Goal: Task Accomplishment & Management: Complete application form

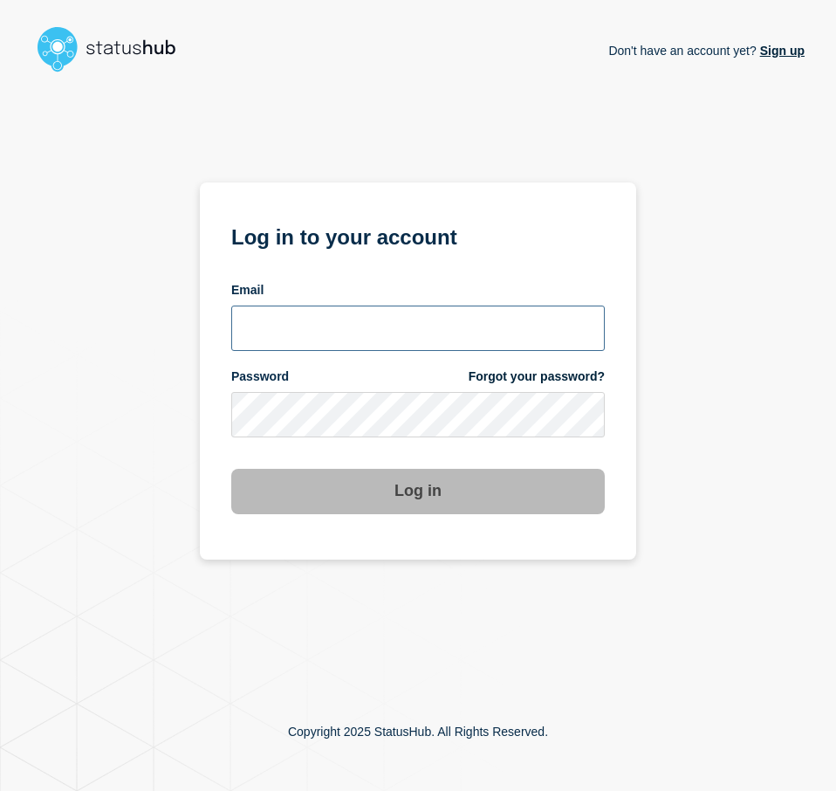
click at [340, 327] on input "email input" at bounding box center [418, 328] width 374 height 45
click at [572, 338] on input "email input" at bounding box center [418, 328] width 374 height 45
click at [0, 790] on com-1password-button at bounding box center [0, 791] width 0 height 0
click at [450, 329] on input "email input" at bounding box center [418, 328] width 374 height 45
click at [393, 337] on input "email input" at bounding box center [418, 328] width 374 height 45
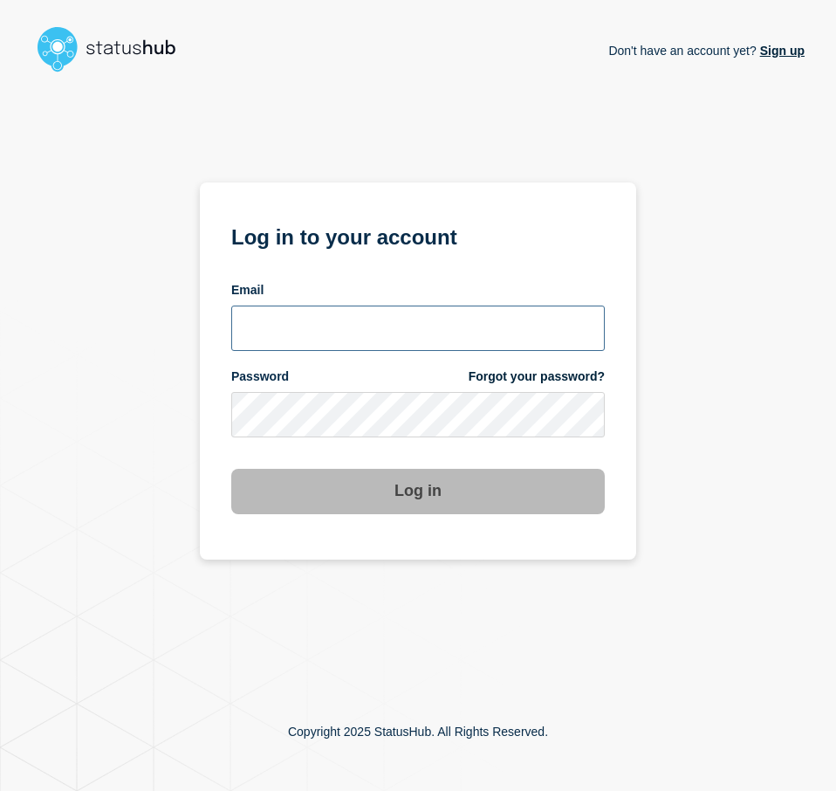
type input "[EMAIL_ADDRESS][PERSON_NAME][DOMAIN_NAME]"
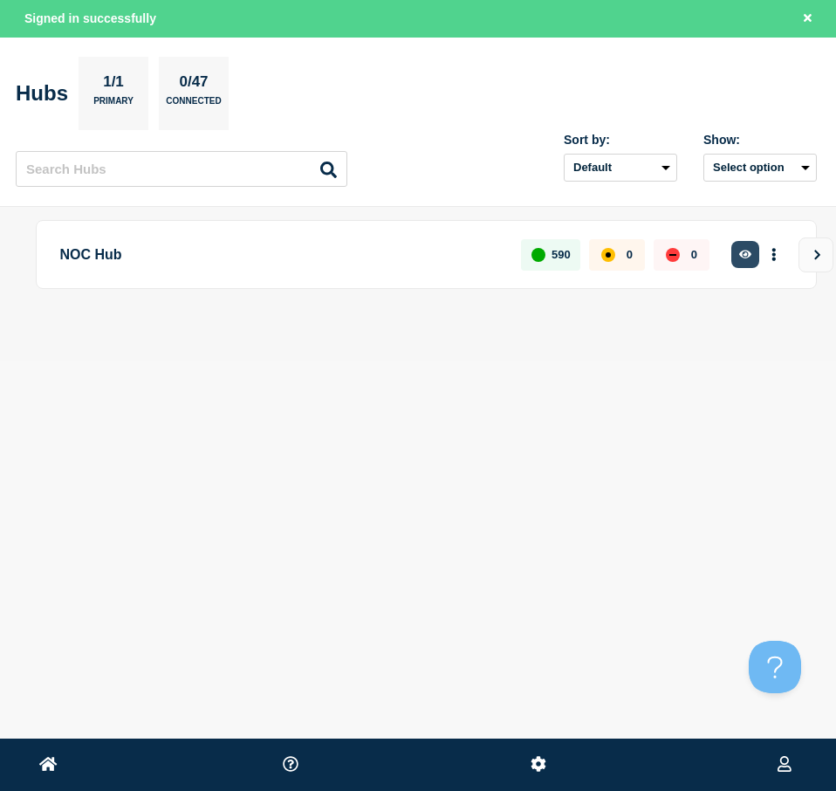
click at [746, 249] on icon "button" at bounding box center [745, 254] width 13 height 11
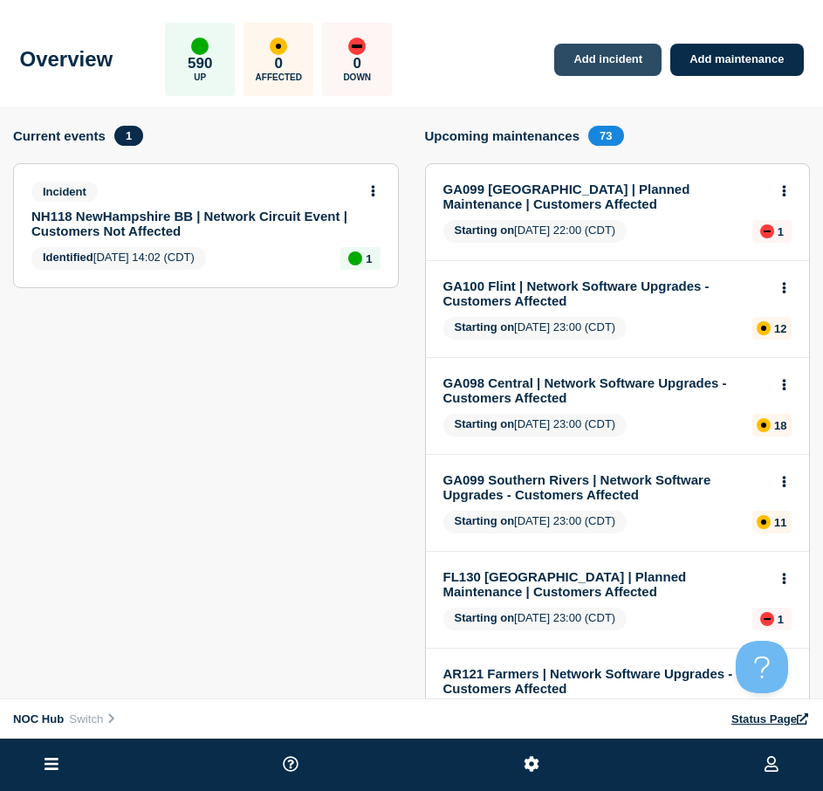
click at [631, 67] on link "Add incident" at bounding box center [607, 60] width 107 height 32
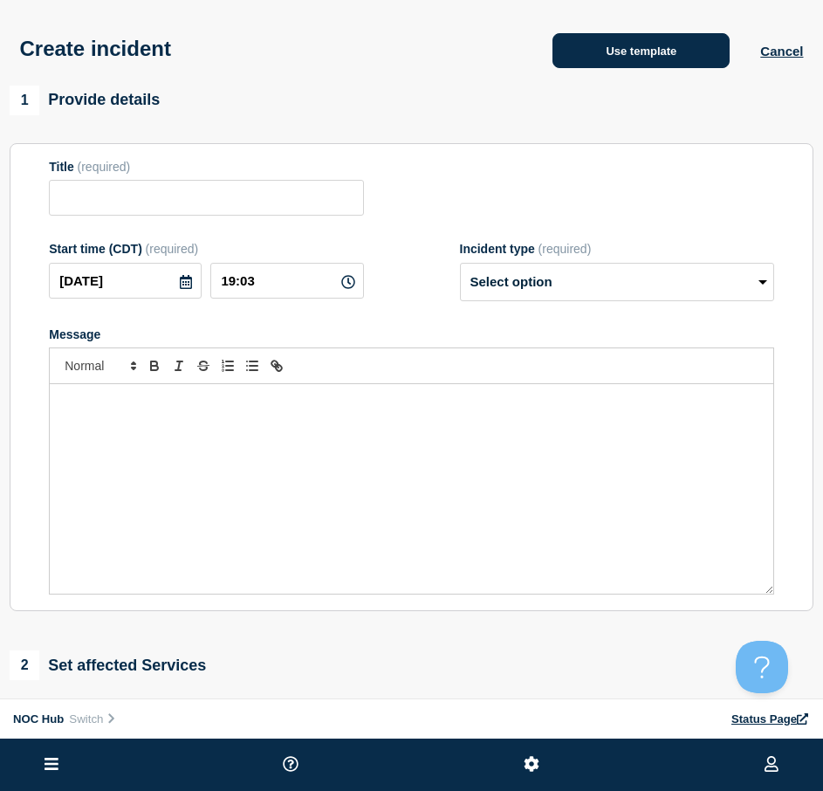
click at [650, 58] on button "Use template" at bounding box center [641, 50] width 177 height 35
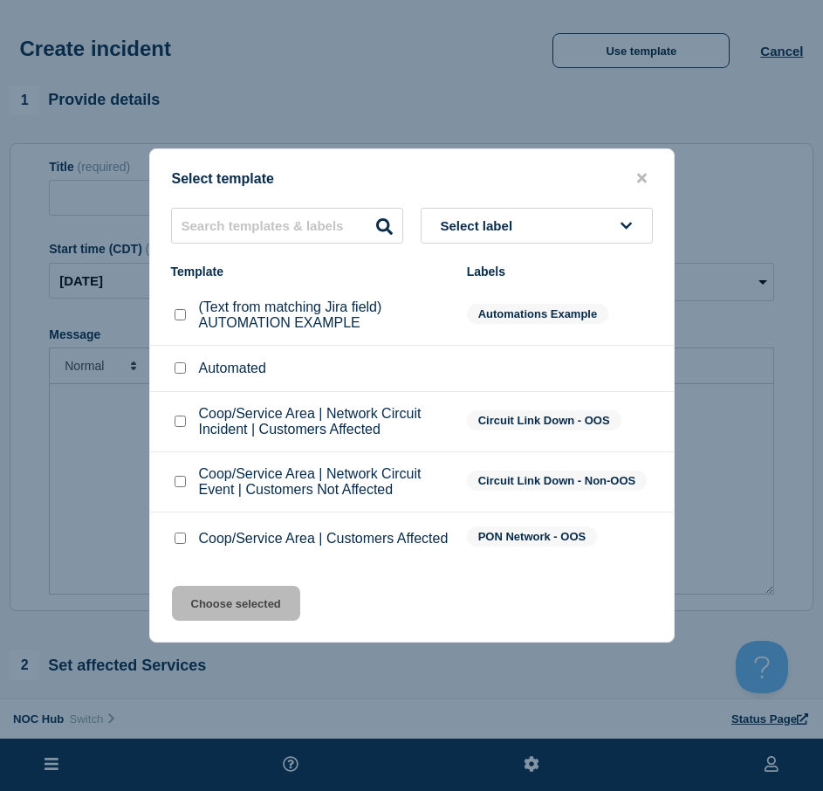
click at [177, 499] on li "Coop/Service Area | Network Circuit Event | Customers Not Affected Circuit Link…" at bounding box center [412, 482] width 524 height 60
click at [190, 469] on div "Coop/Service Area | Network Circuit Event | Customers Not Affected" at bounding box center [310, 481] width 278 height 31
click at [175, 481] on input "Coop/Service Area | Network Circuit Event | Customers Not Affected checkbox" at bounding box center [180, 481] width 11 height 11
checkbox input "true"
click at [216, 602] on button "Choose selected" at bounding box center [236, 603] width 128 height 35
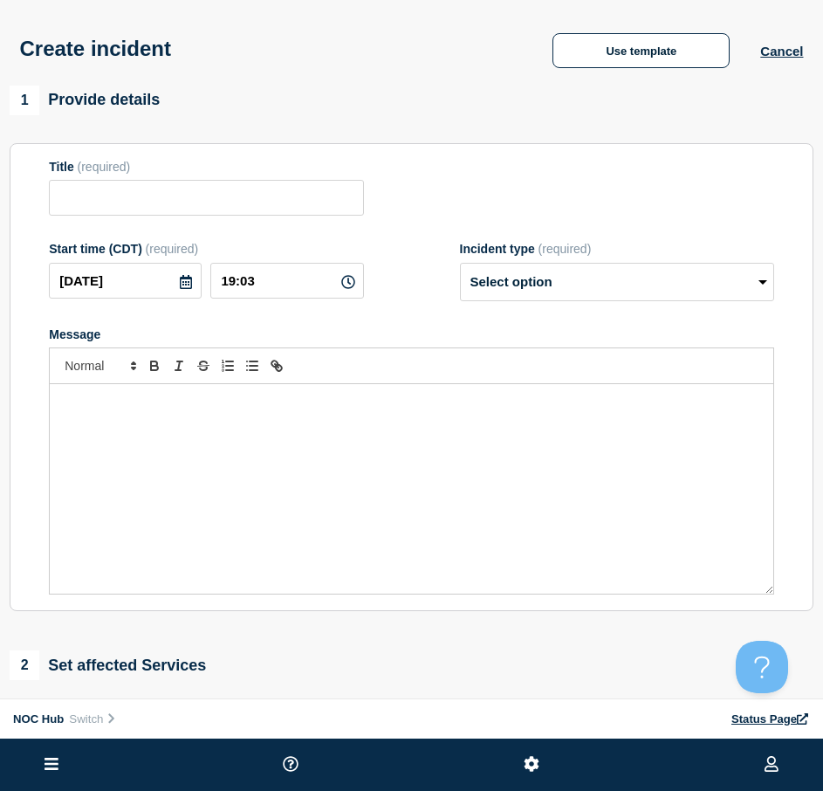
type input "Coop/Service Area | Network Circuit Event | Customers Not Affected"
select select "investigating"
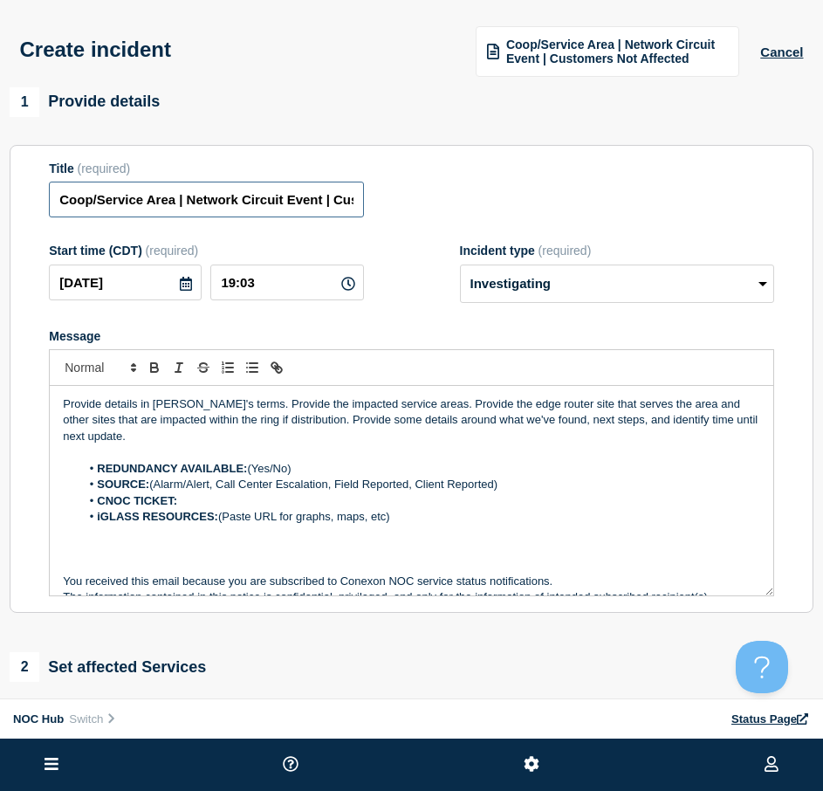
click at [171, 203] on input "Coop/Service Area | Network Circuit Event | Customers Not Affected" at bounding box center [206, 200] width 314 height 36
drag, startPoint x: 175, startPoint y: 204, endPoint x: 10, endPoint y: 198, distance: 166.0
click at [10, 198] on section "Title (required) Coop/Service Area | Network Circuit Event | Customers Not Affe…" at bounding box center [412, 379] width 804 height 469
type input "IL200 Southern [US_STATE] | Network Circuit Event | Customers Not Affected"
click at [457, 284] on div "Start time (CDT) (required) [DATE] 19:03 Incident type (required) Select option…" at bounding box center [411, 273] width 725 height 59
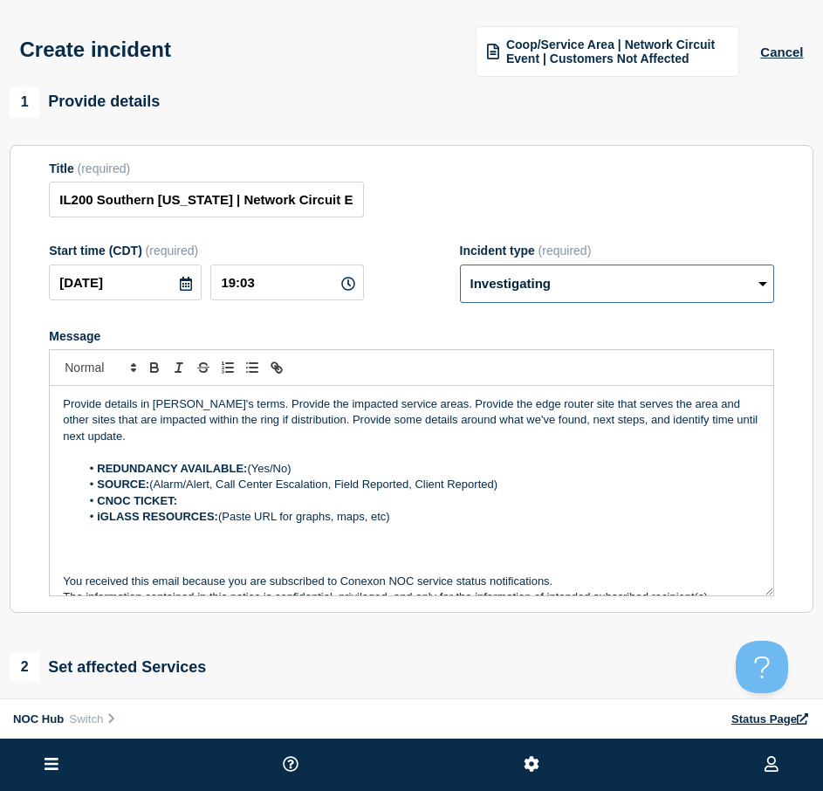
click at [478, 285] on select "Select option Investigating Identified Monitoring" at bounding box center [617, 284] width 314 height 38
click at [460, 266] on select "Select option Investigating Identified Monitoring" at bounding box center [617, 284] width 314 height 38
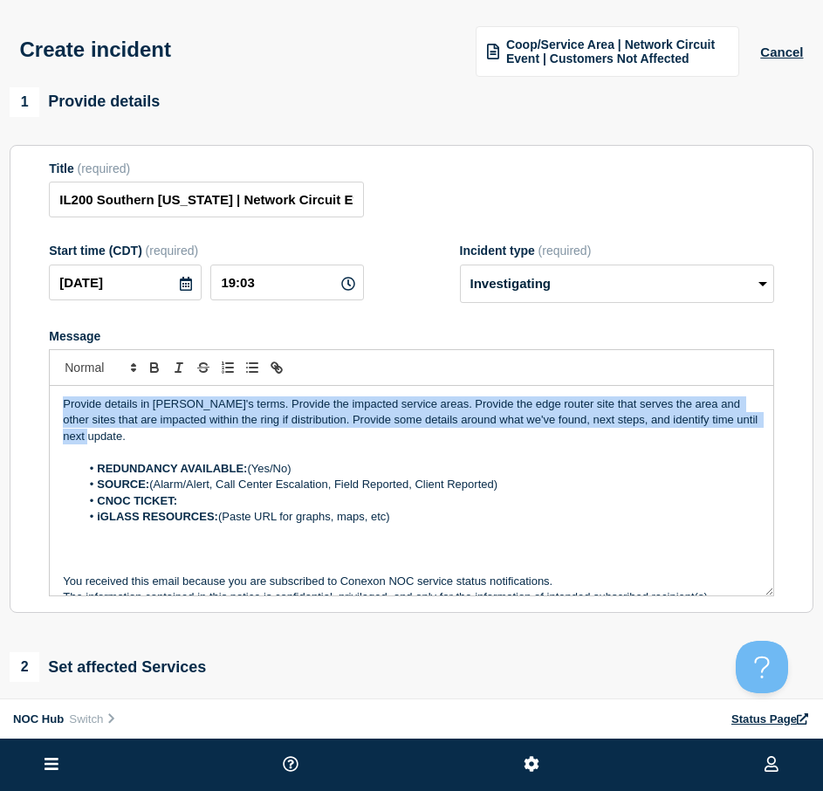
drag, startPoint x: 178, startPoint y: 439, endPoint x: -120, endPoint y: 325, distance: 318.9
click at [0, 325] on html "Home Hub Operations Overview Incident Maintenance Platform Alert Subscribers Te…" at bounding box center [411, 395] width 823 height 791
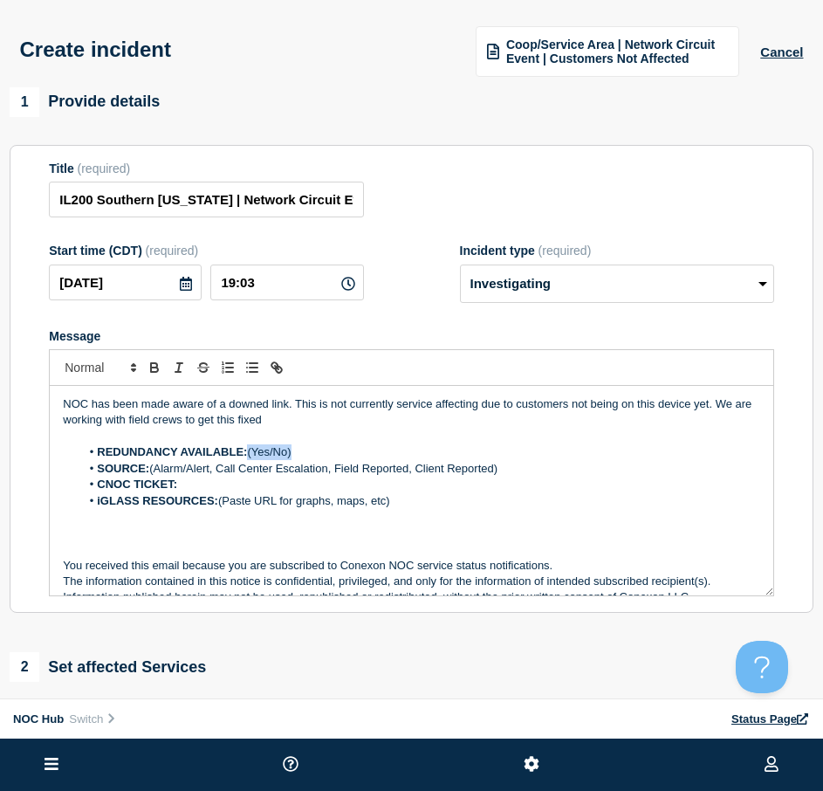
drag, startPoint x: 301, startPoint y: 450, endPoint x: 252, endPoint y: 457, distance: 49.3
click at [252, 457] on li "REDUNDANCY AVAILABLE: (Yes/No)" at bounding box center [420, 452] width 680 height 16
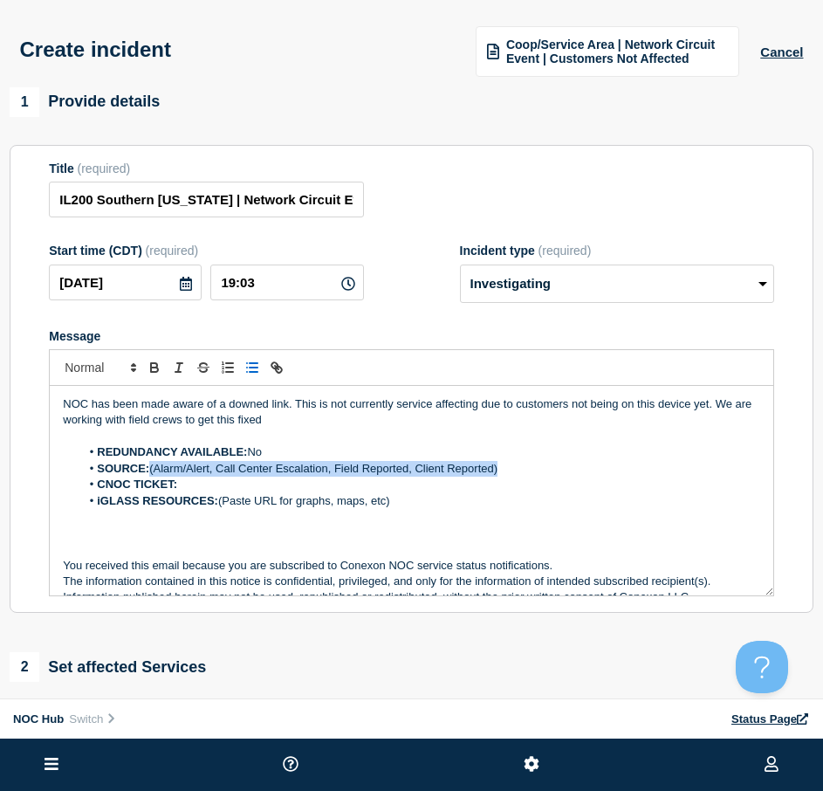
drag, startPoint x: 511, startPoint y: 470, endPoint x: 153, endPoint y: 477, distance: 358.0
click at [153, 477] on li "SOURCE: (Alarm/Alert, Call Center Escalation, Field Reported, Client Reported)" at bounding box center [420, 469] width 680 height 16
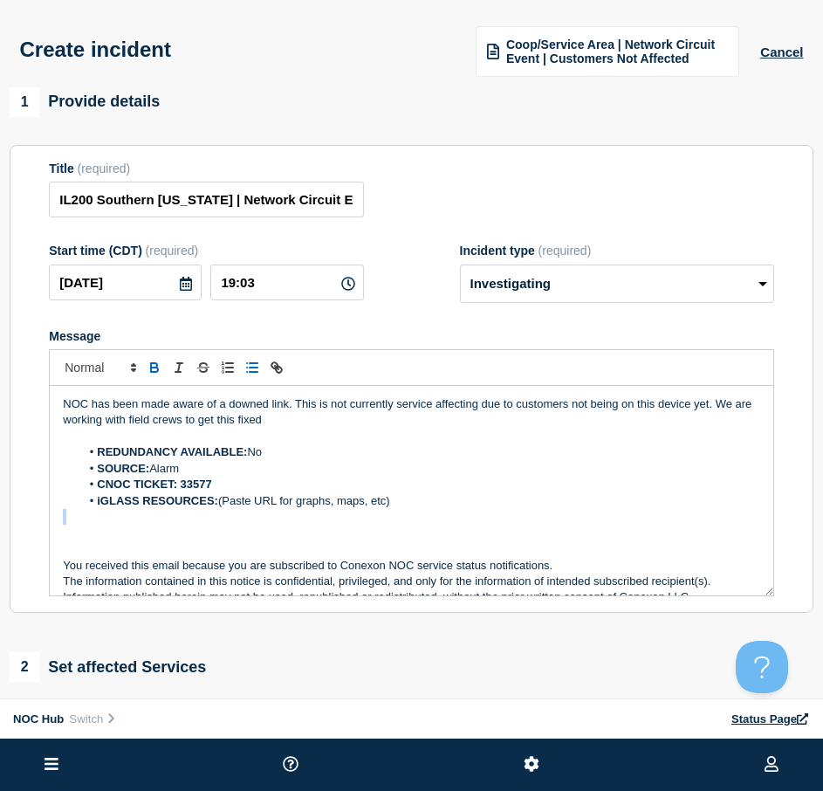
drag, startPoint x: 454, startPoint y: 505, endPoint x: 14, endPoint y: 512, distance: 440.1
click at [14, 512] on section "Title (required) IL200 Southern [US_STATE] | Network Circuit Event | Customers …" at bounding box center [412, 379] width 804 height 469
drag, startPoint x: 475, startPoint y: 502, endPoint x: 54, endPoint y: 499, distance: 420.8
click at [54, 499] on div "NOC has been made aware of a downed link. This is not currently service affecti…" at bounding box center [412, 491] width 724 height 210
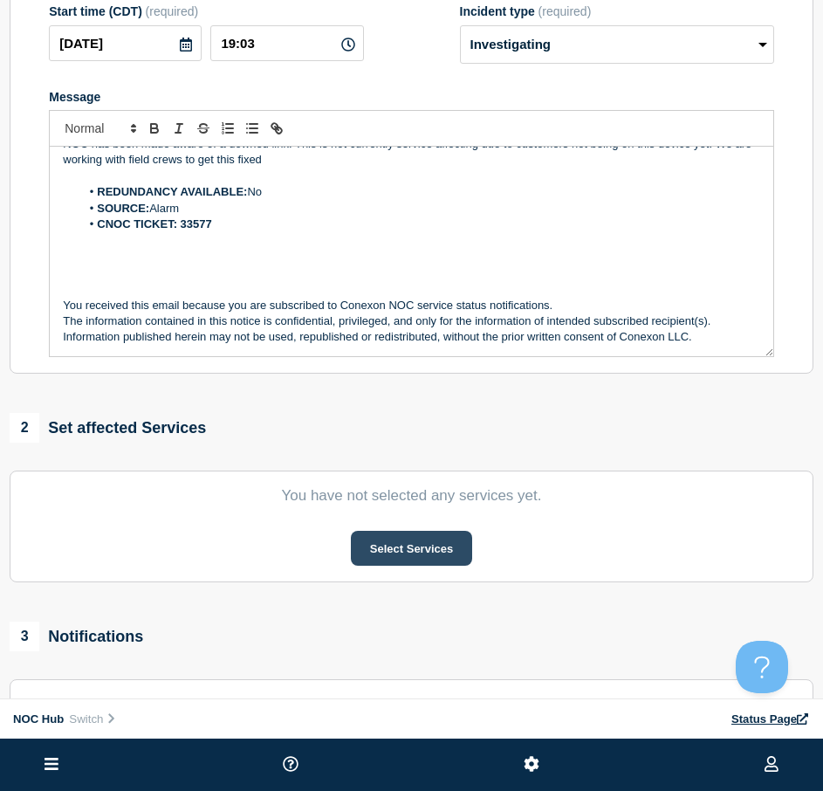
scroll to position [262, 0]
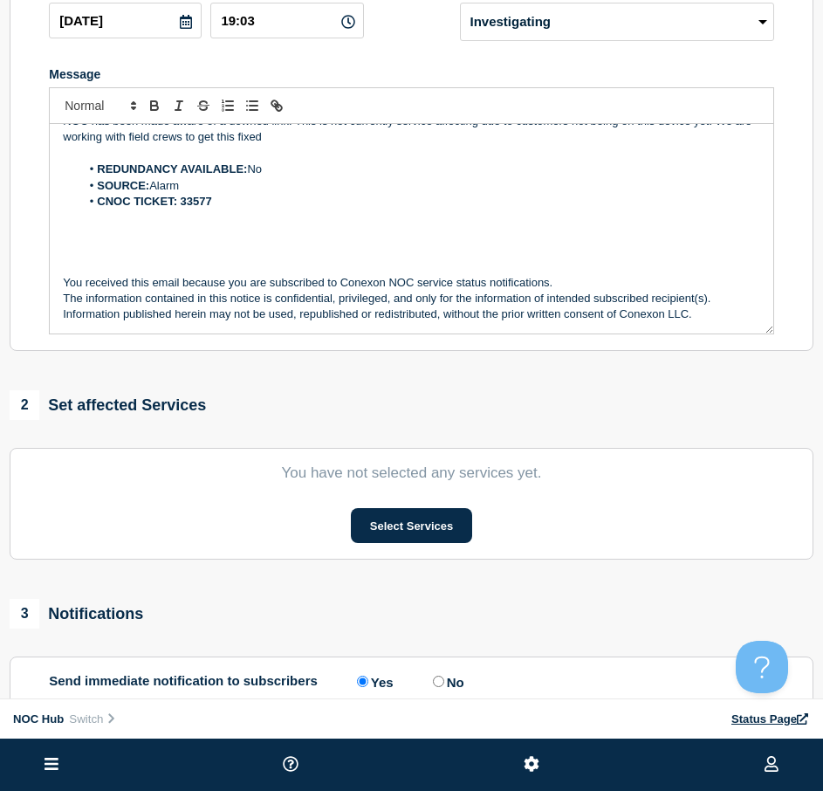
click at [417, 506] on section "You have not selected any services yet. Select Services" at bounding box center [412, 504] width 804 height 112
click at [417, 516] on button "Select Services" at bounding box center [411, 525] width 121 height 35
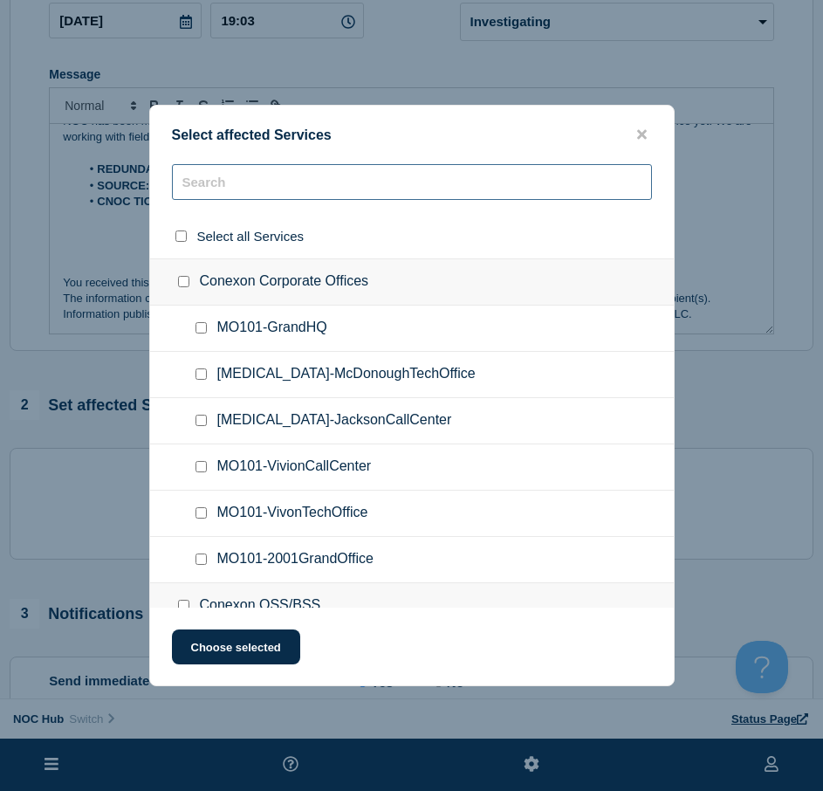
click at [244, 192] on input "text" at bounding box center [412, 182] width 480 height 36
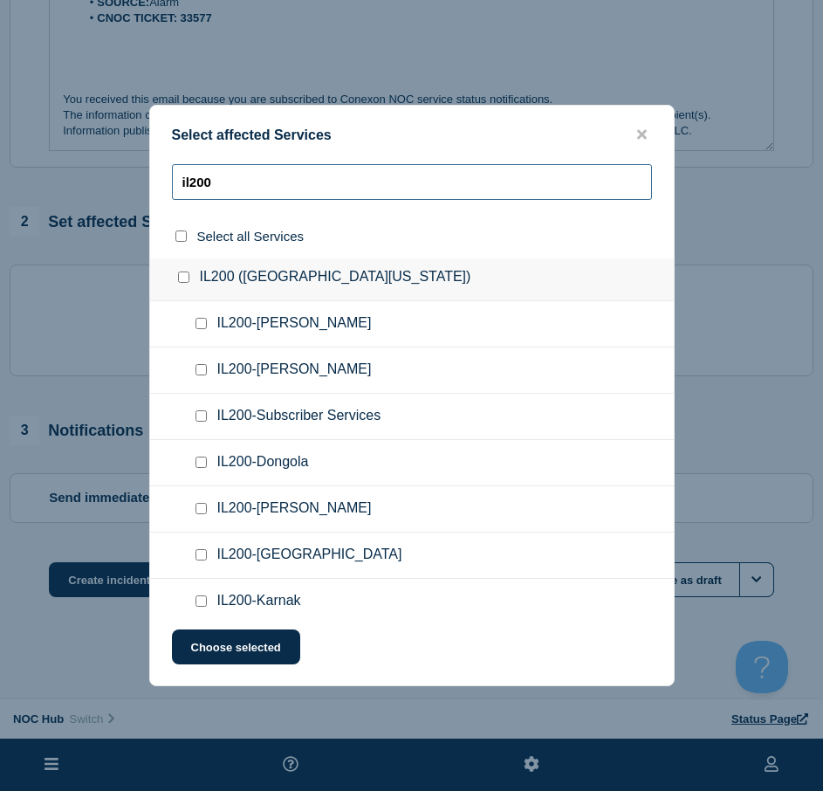
scroll to position [0, 0]
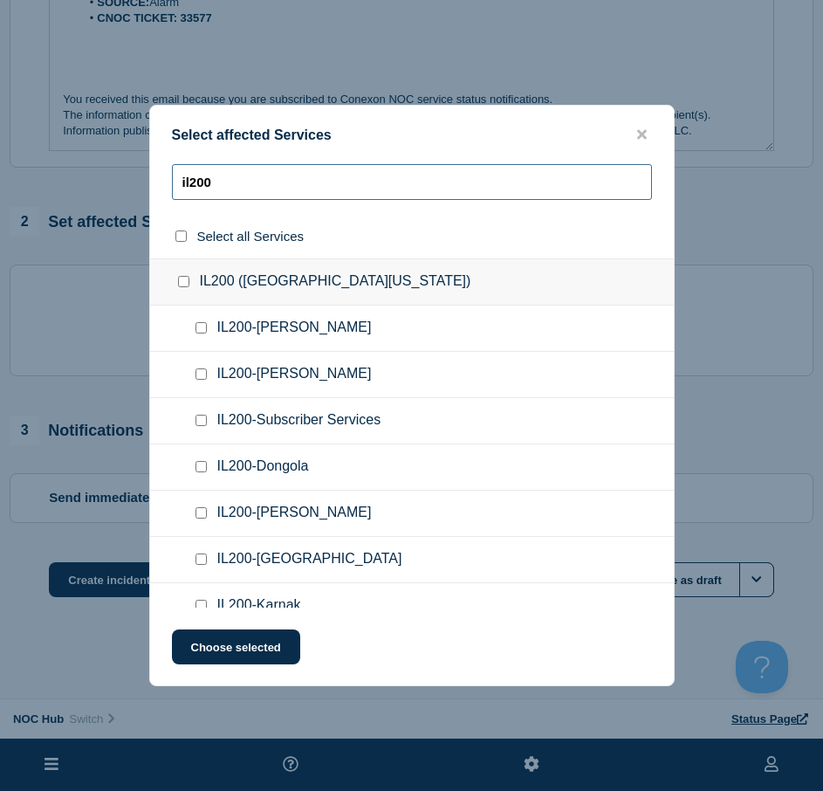
click at [304, 192] on input "il200" at bounding box center [412, 182] width 480 height 36
type input "i"
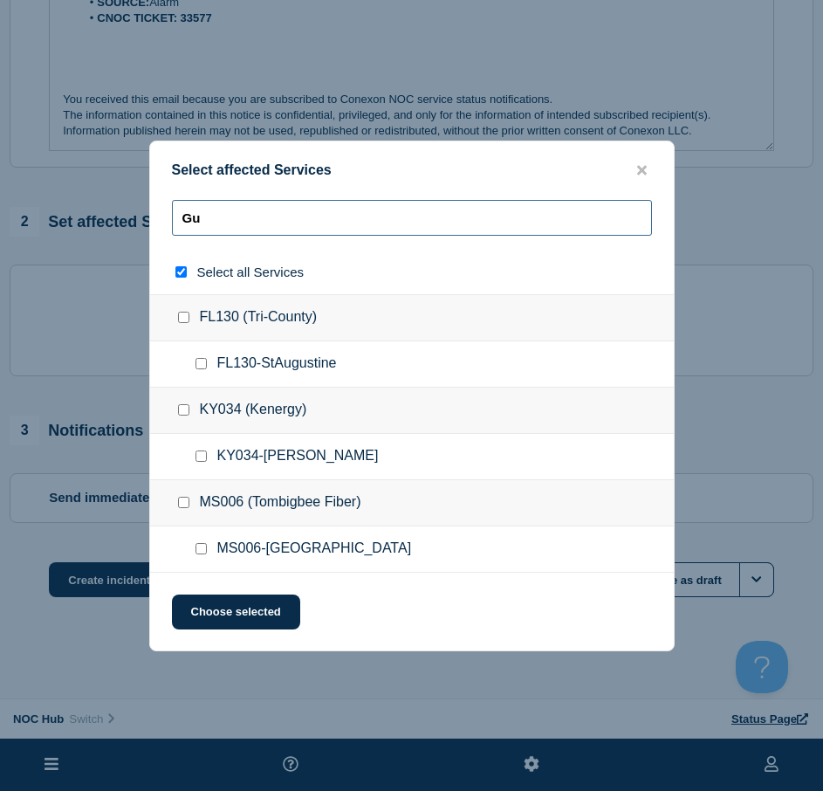
type input "Gur"
checkbox input "true"
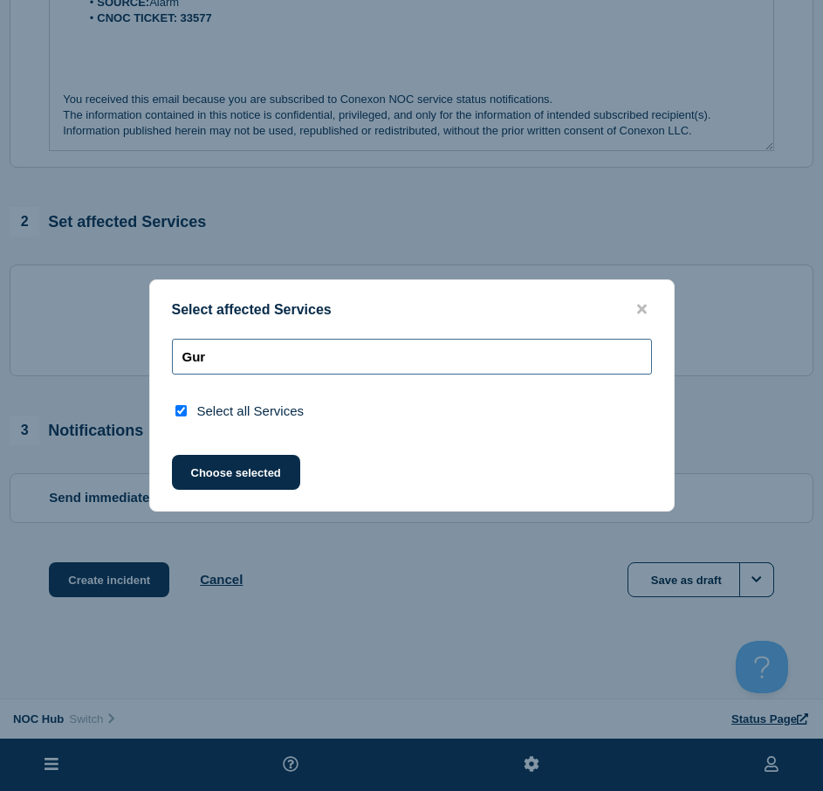
type input "Gu"
checkbox input "false"
type input "G"
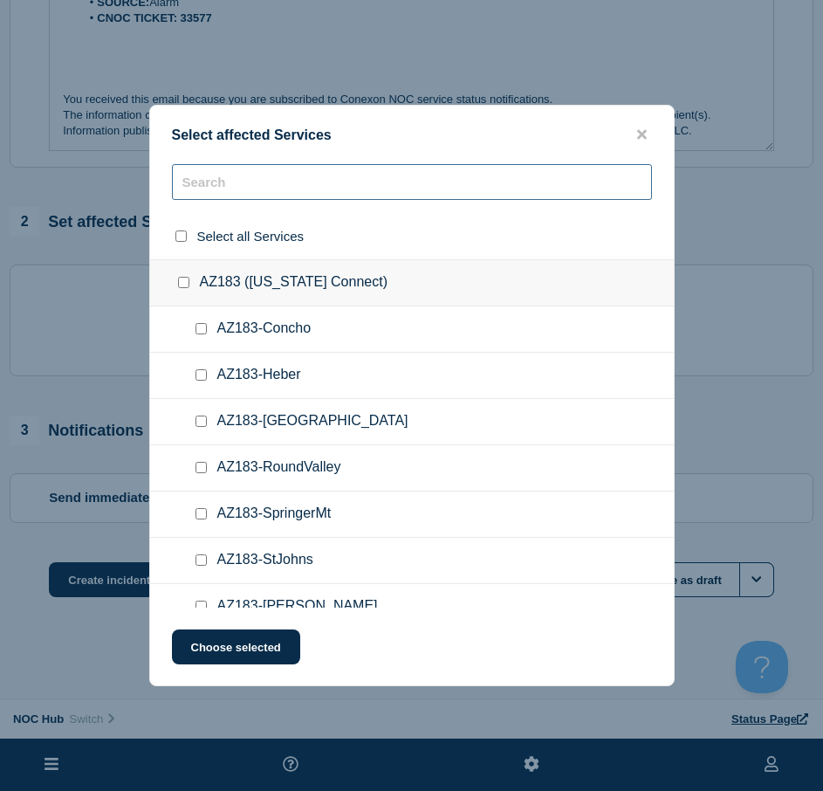
scroll to position [1048, 0]
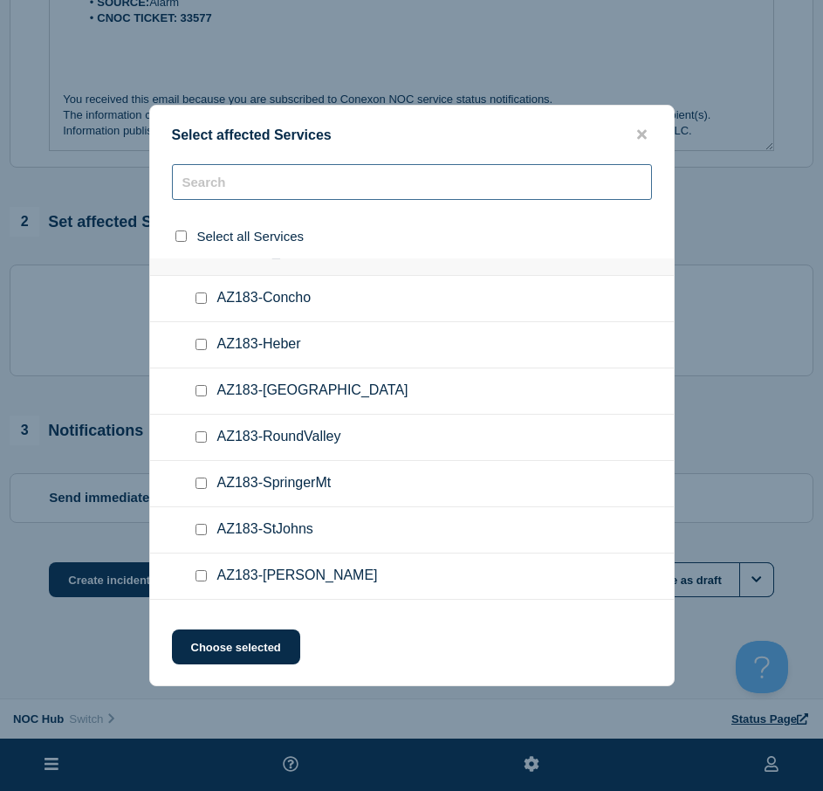
click at [285, 187] on input "text" at bounding box center [412, 182] width 480 height 36
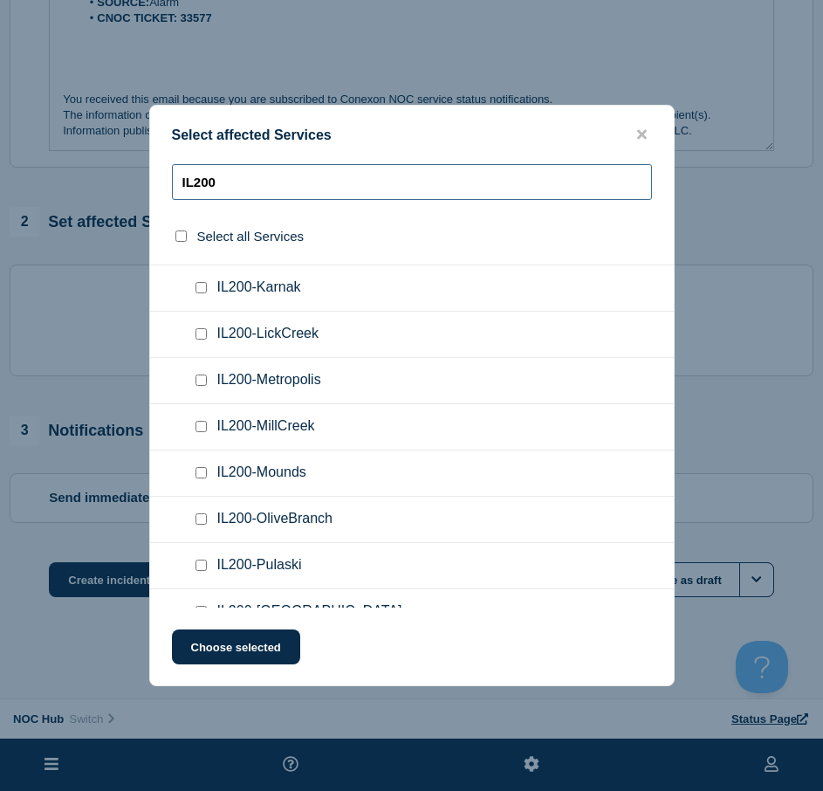
scroll to position [346, 0]
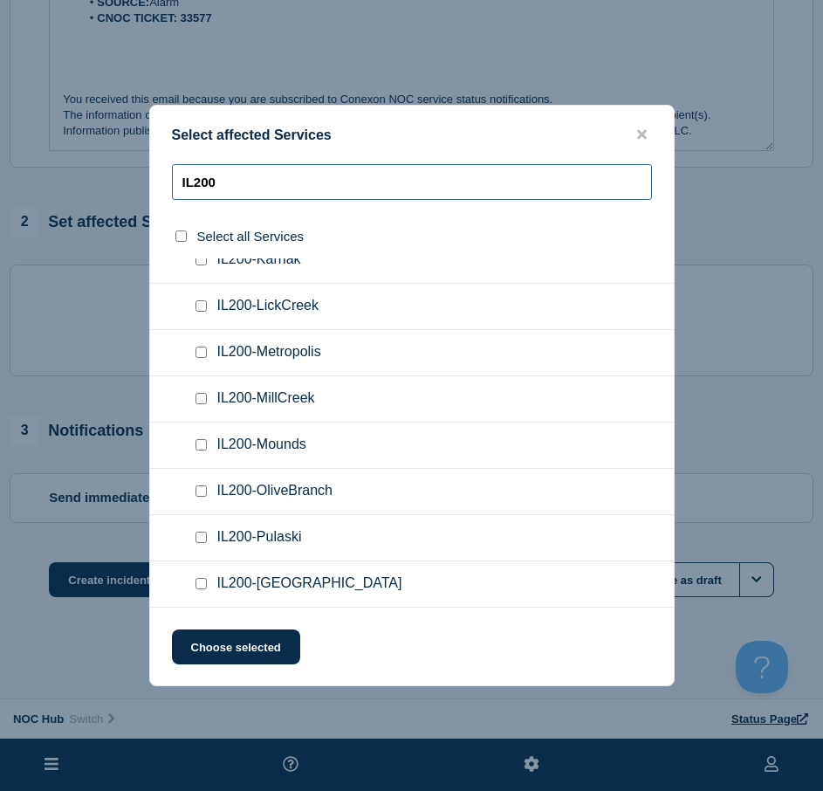
type input "IL200"
click at [198, 539] on input "IL200-Pulaski checkbox" at bounding box center [201, 537] width 11 height 11
checkbox input "true"
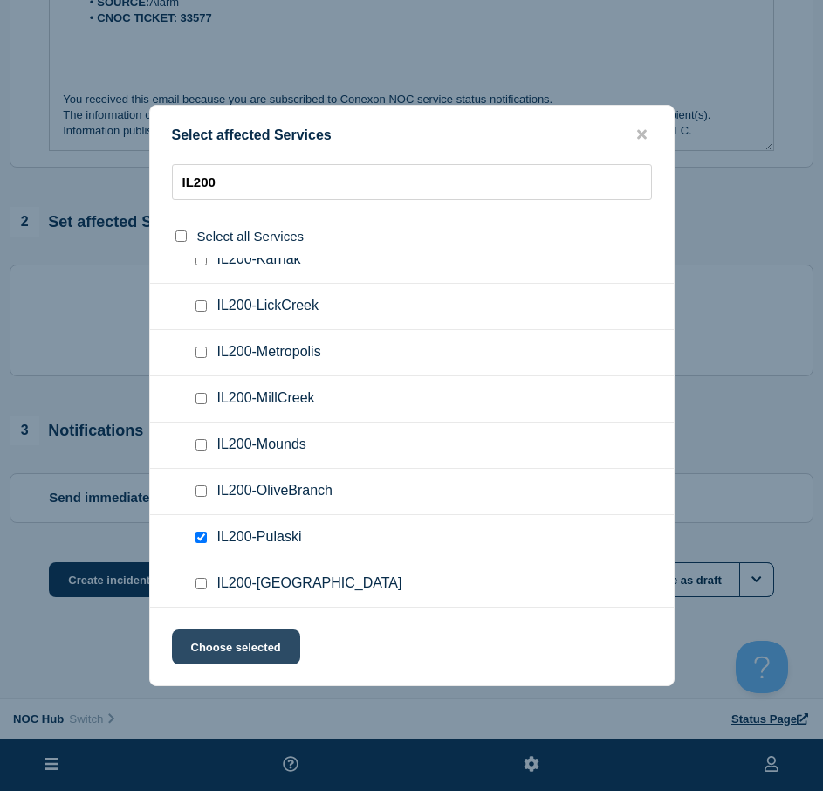
click at [217, 636] on button "Choose selected" at bounding box center [236, 646] width 128 height 35
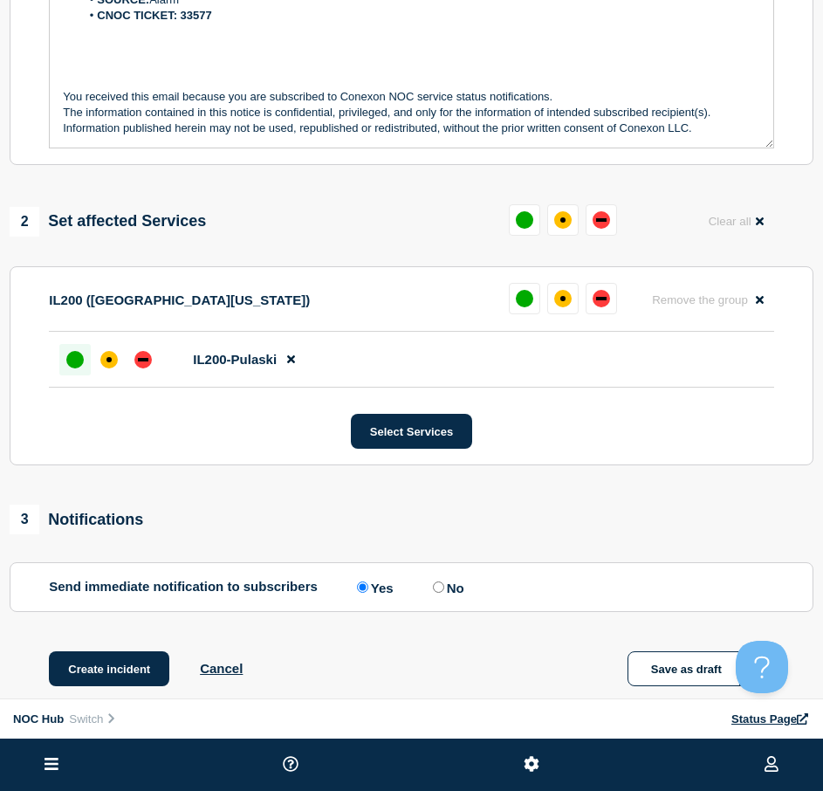
click at [79, 361] on div "up" at bounding box center [74, 359] width 17 height 17
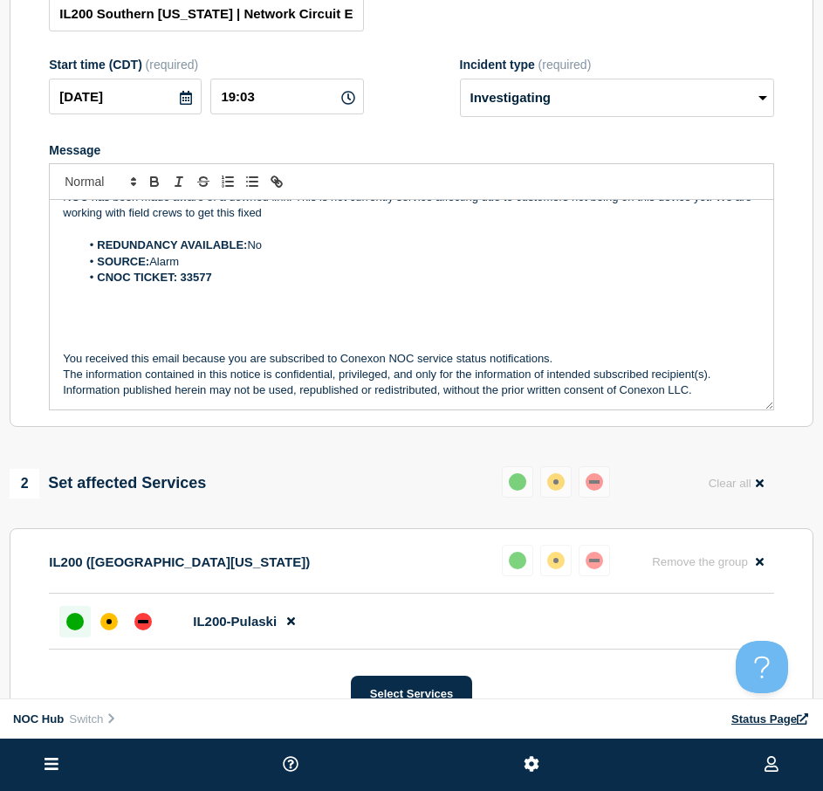
scroll to position [0, 0]
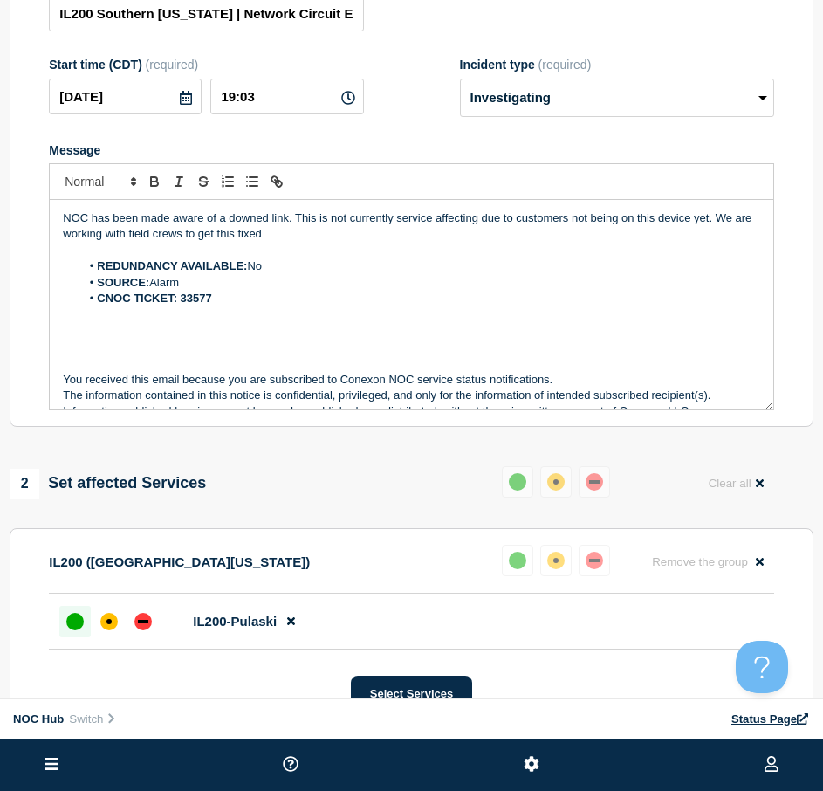
click at [327, 222] on p "NOC has been made aware of a downed link. This is not currently service affecti…" at bounding box center [412, 226] width 698 height 32
click at [295, 220] on p "NOC has been made aware of a downed link. This is not currently service affecti…" at bounding box center [412, 226] width 698 height 32
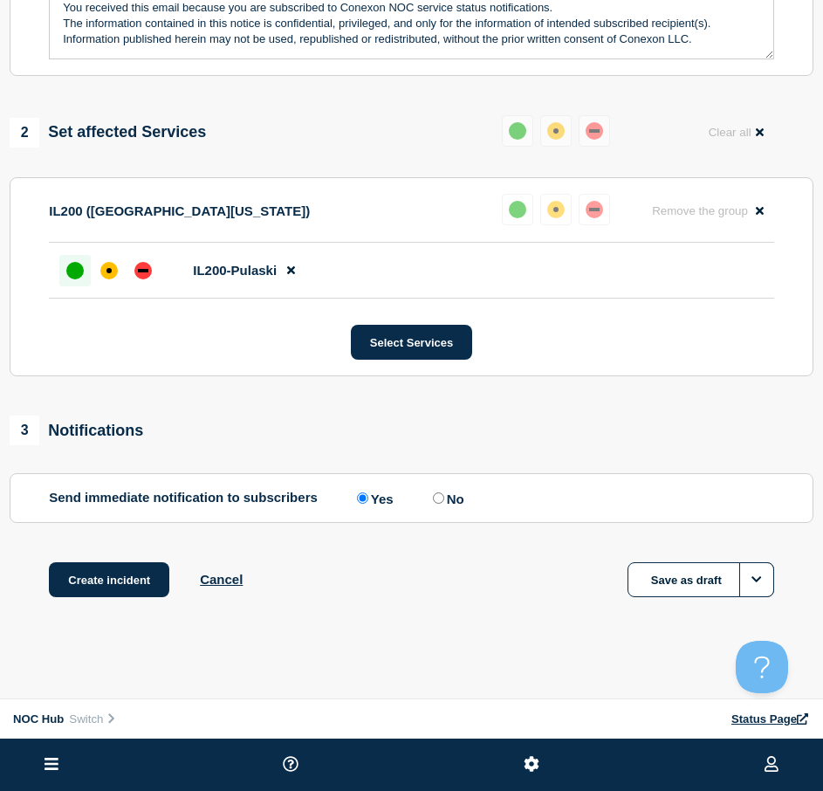
scroll to position [540, 0]
click at [109, 587] on button "Create incident" at bounding box center [109, 579] width 120 height 35
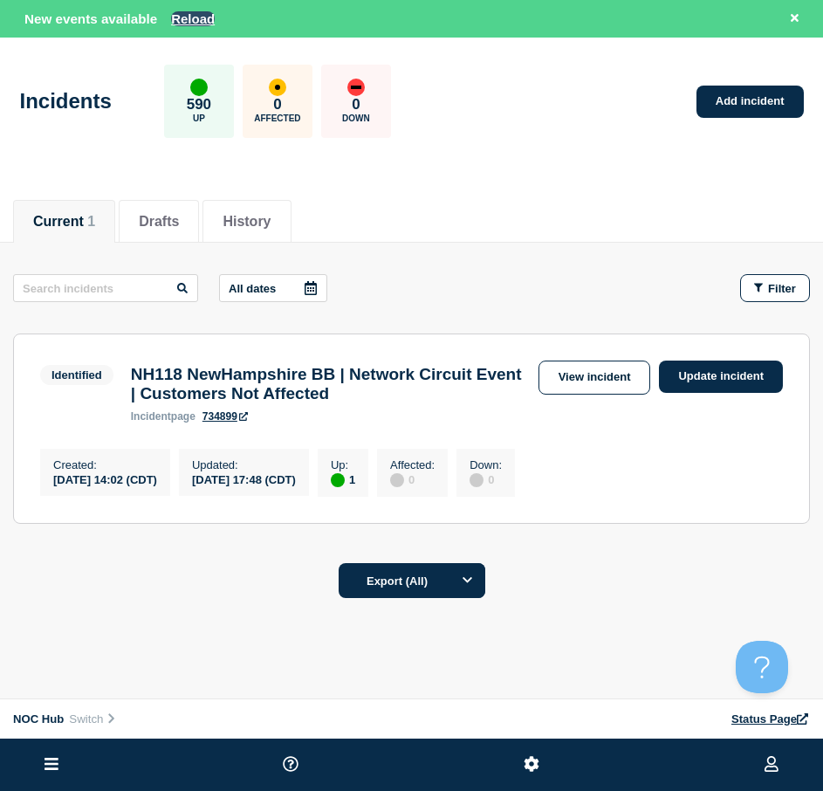
click at [186, 15] on button "Reload" at bounding box center [193, 18] width 44 height 15
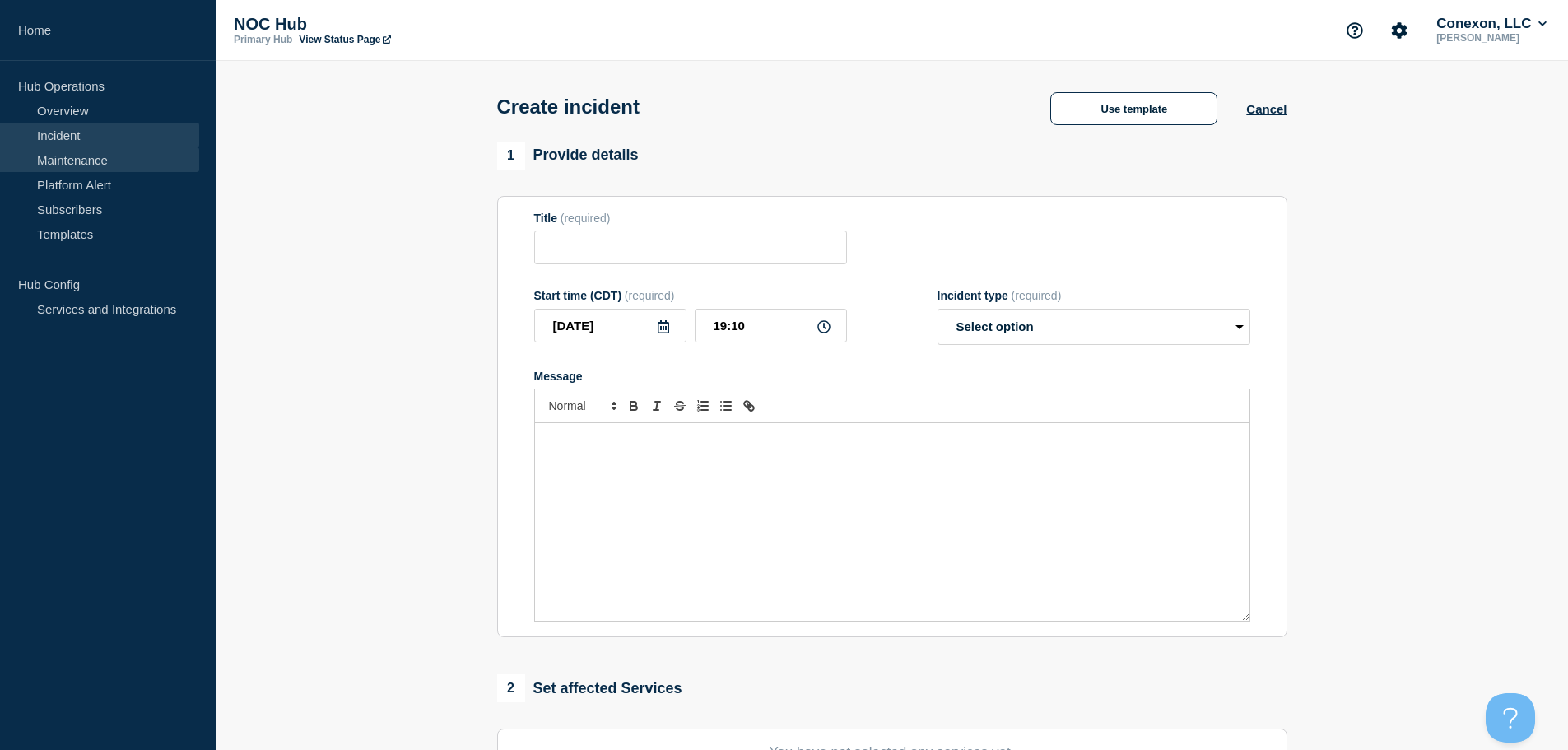
click at [31, 160] on link "Maintenance" at bounding box center [99, 159] width 199 height 25
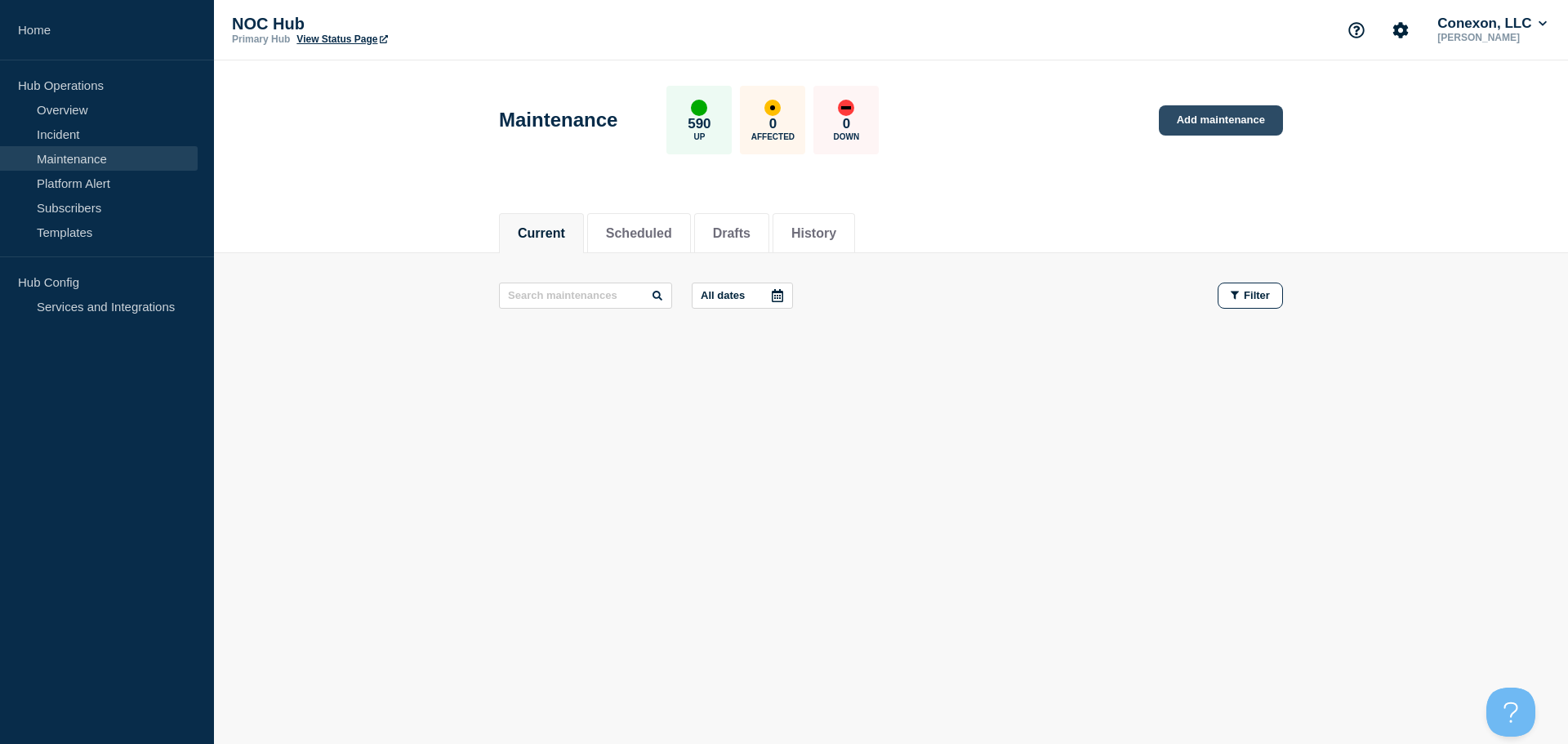
click at [781, 119] on link "Add maintenance" at bounding box center [1221, 121] width 124 height 30
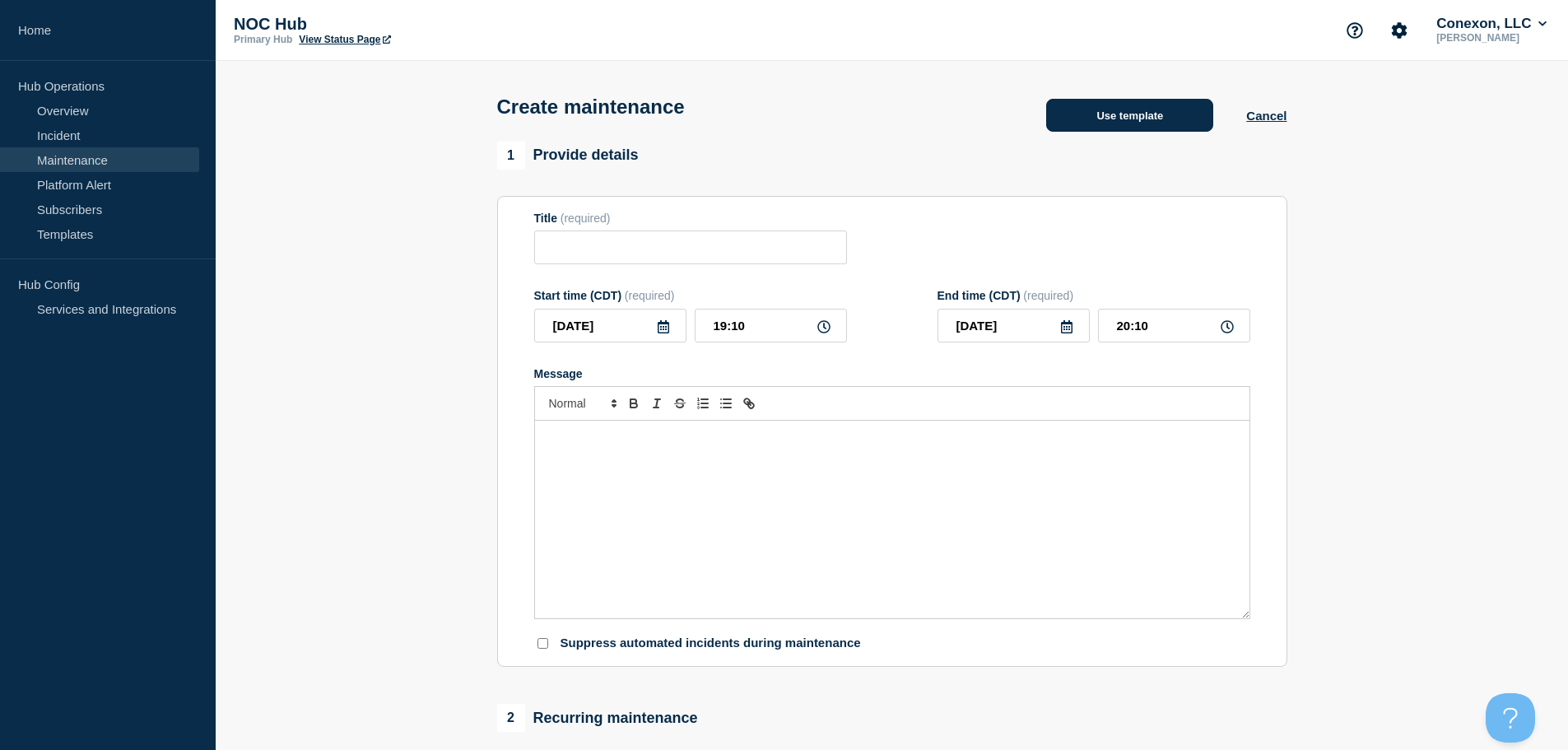
click at [787, 117] on button "Use template" at bounding box center [1130, 115] width 167 height 33
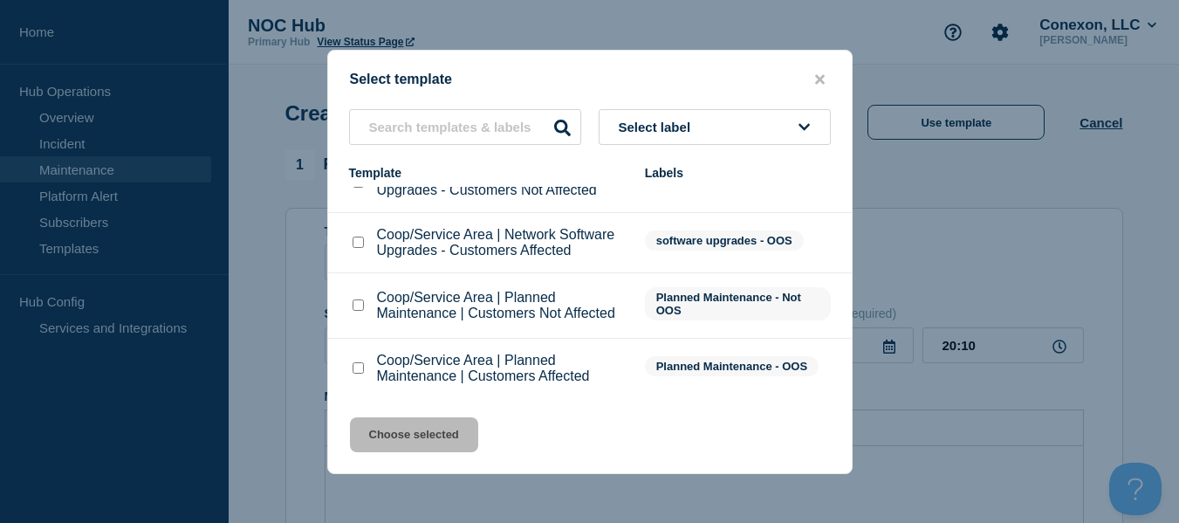
scroll to position [102, 0]
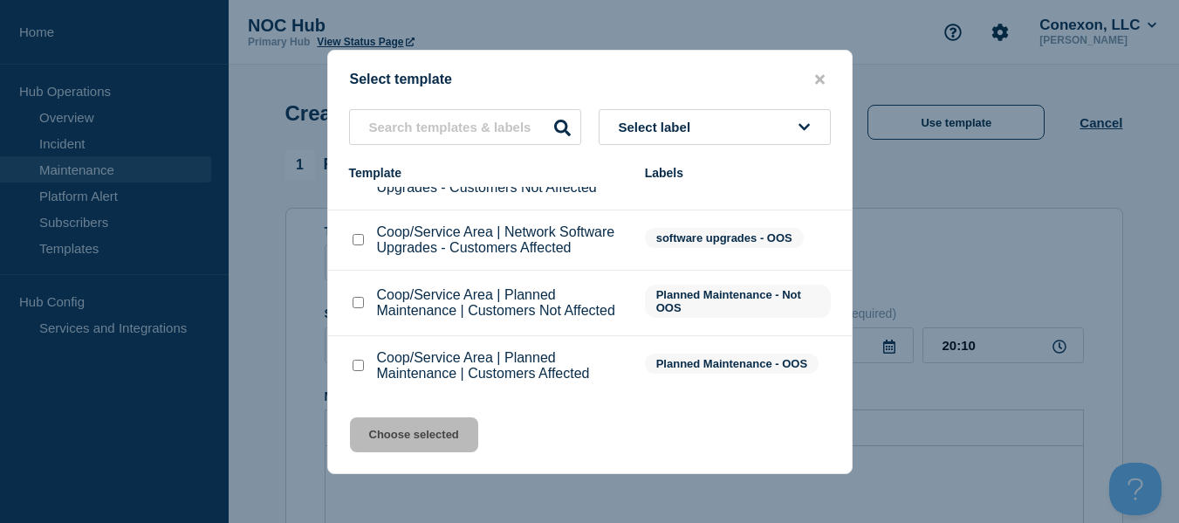
drag, startPoint x: 501, startPoint y: 278, endPoint x: 493, endPoint y: 292, distance: 16.8
click at [354, 364] on input "Coop/Service Area | Planned Maintenance | Customers Affected checkbox" at bounding box center [358, 365] width 11 height 11
checkbox input "true"
click at [442, 444] on button "Choose selected" at bounding box center [414, 434] width 128 height 35
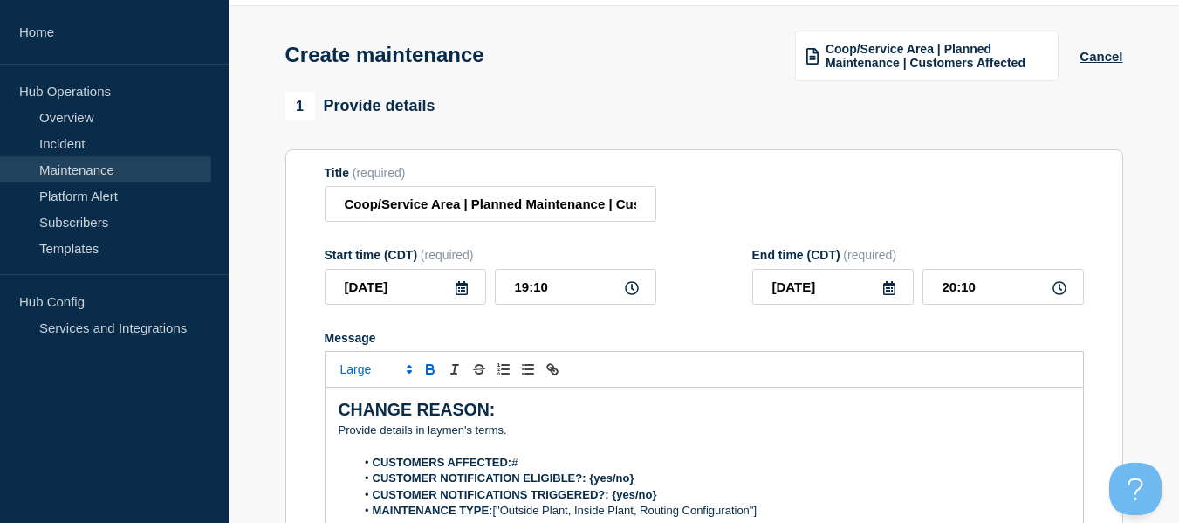
scroll to position [87, 0]
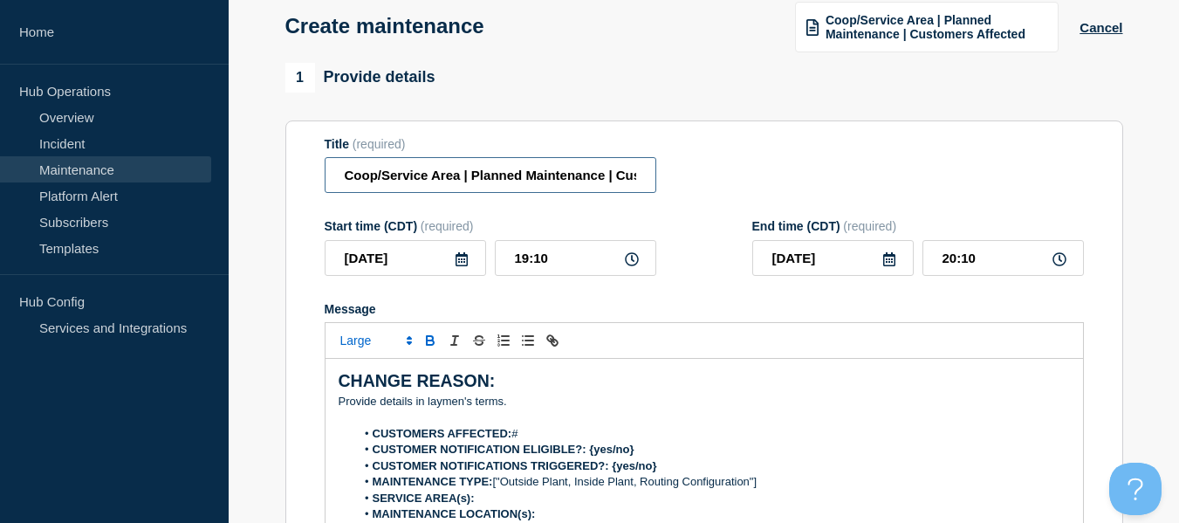
drag, startPoint x: 461, startPoint y: 182, endPoint x: 240, endPoint y: 71, distance: 247.5
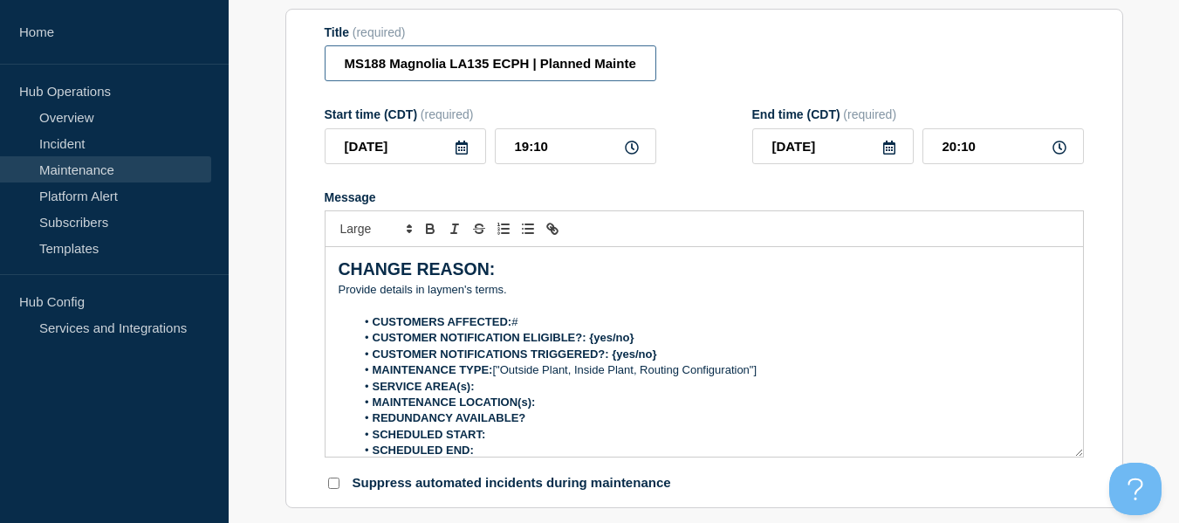
scroll to position [262, 0]
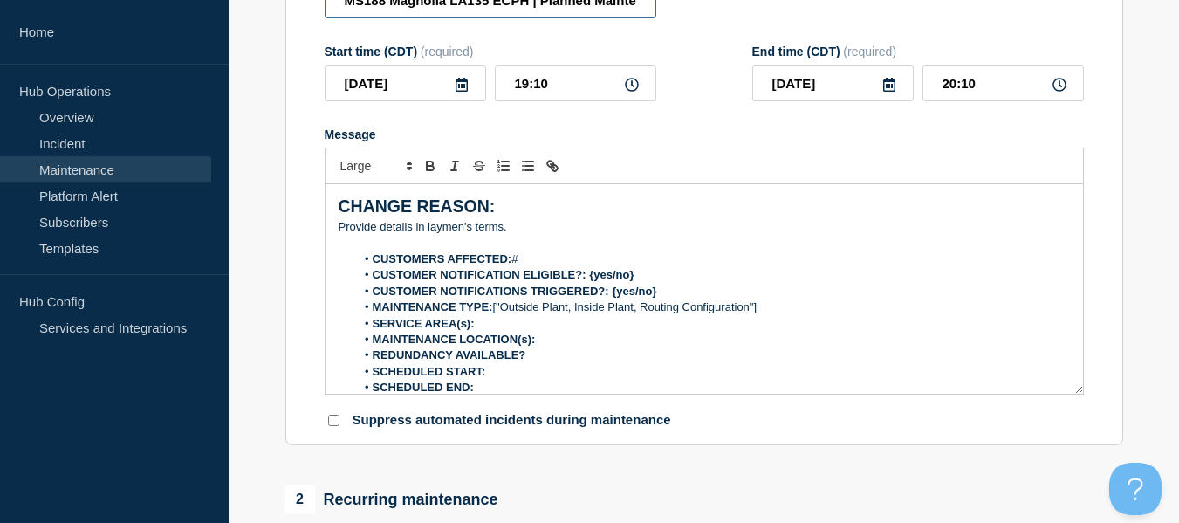
type input "MS188 Magnolia LA135 ECPH | Planned Maintenance | Customers Affected"
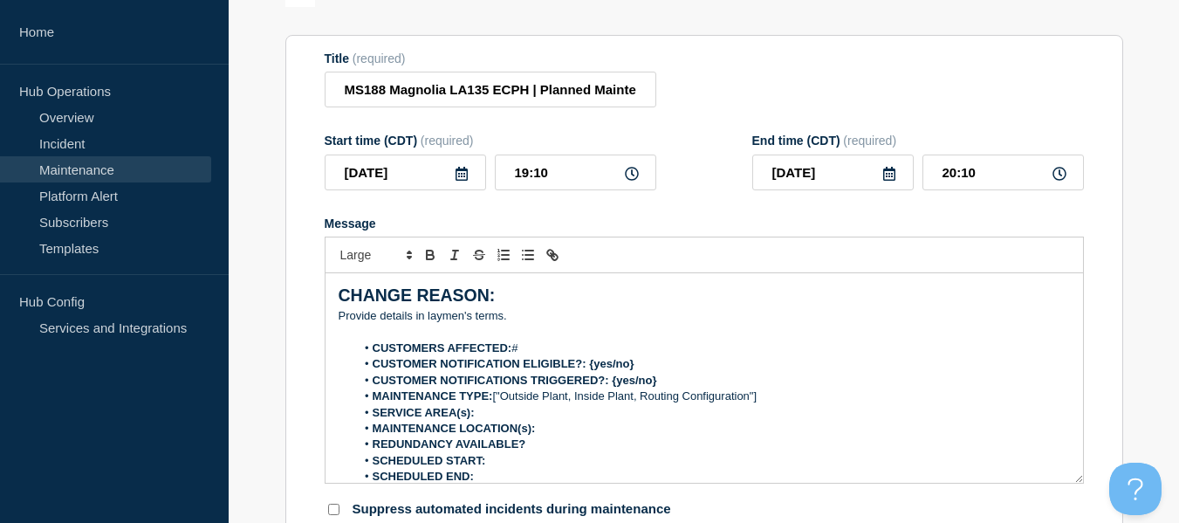
scroll to position [87, 0]
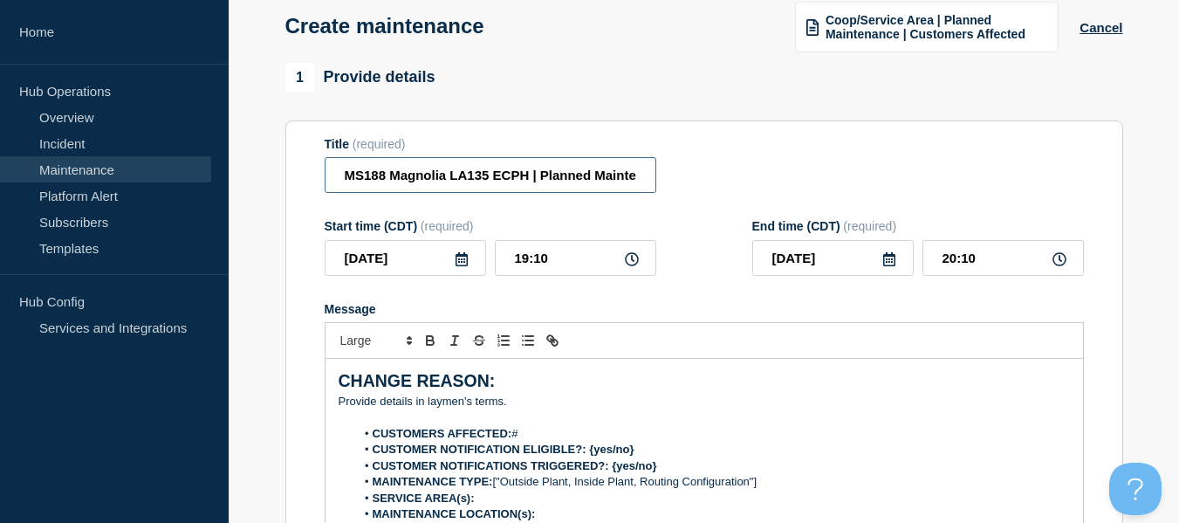
drag, startPoint x: 525, startPoint y: 170, endPoint x: 244, endPoint y: 155, distance: 281.5
click at [835, 31] on button "Cancel" at bounding box center [1101, 27] width 43 height 15
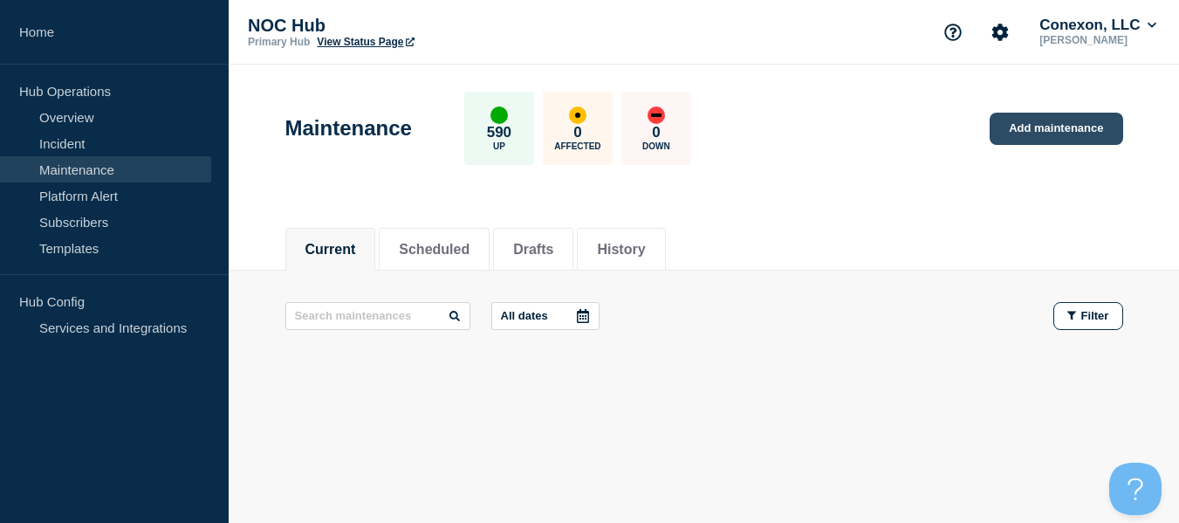
click at [835, 140] on link "Add maintenance" at bounding box center [1056, 129] width 133 height 32
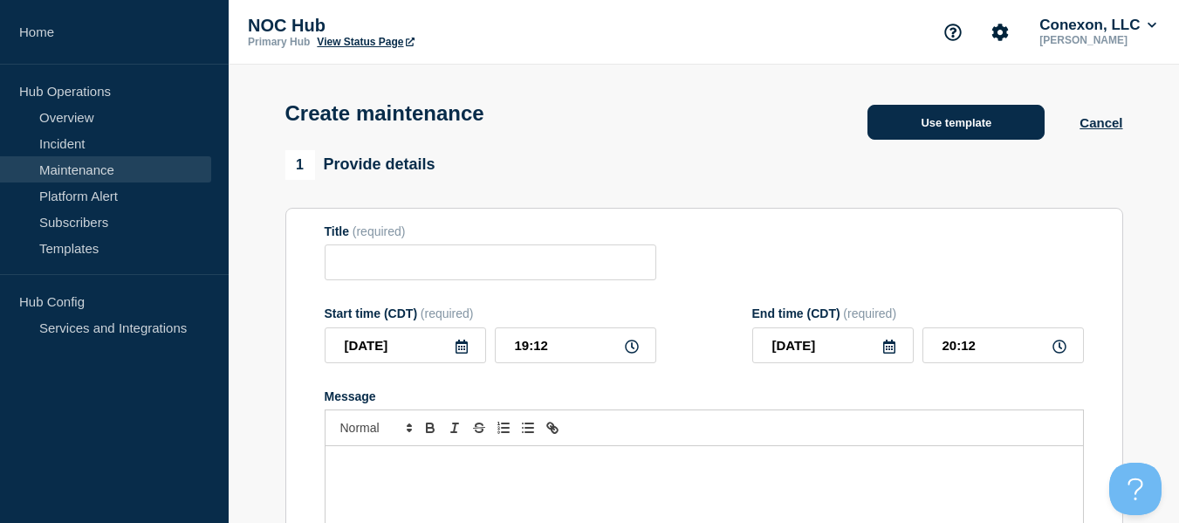
click at [835, 136] on button "Use template" at bounding box center [956, 122] width 177 height 35
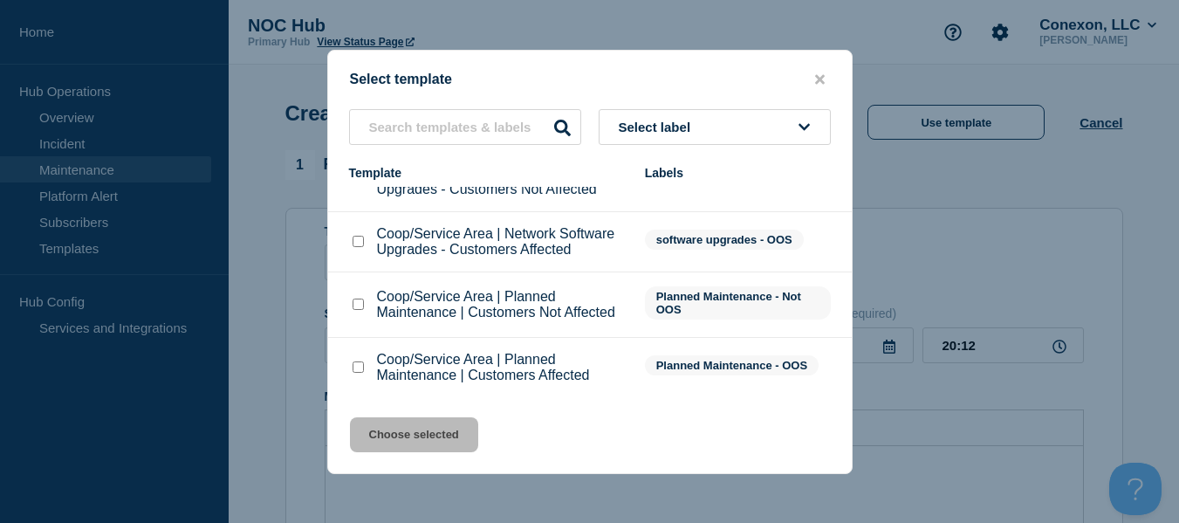
scroll to position [102, 0]
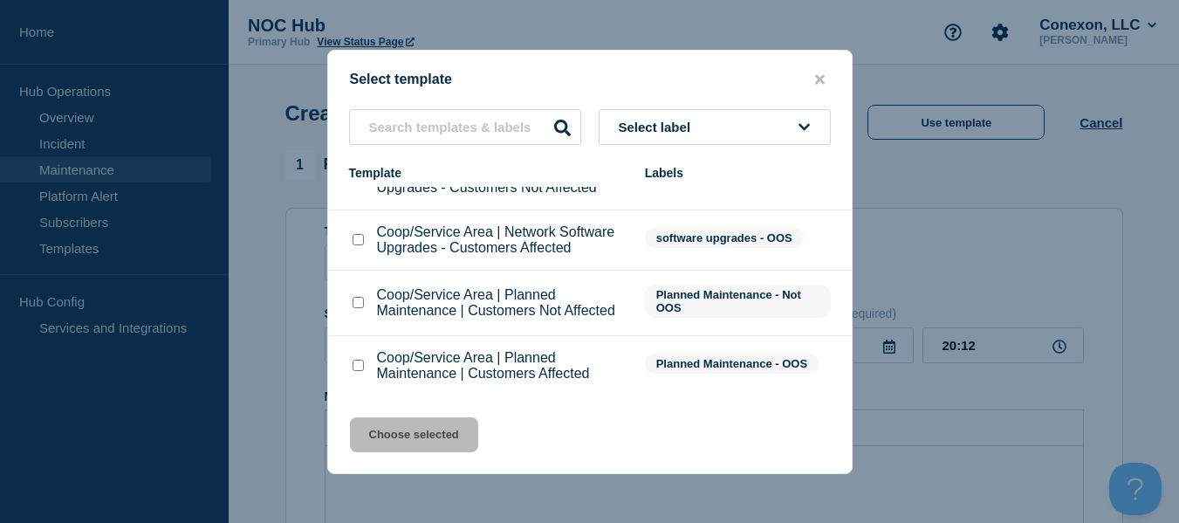
click at [340, 301] on li "Coop/Service Area | Planned Maintenance | Customers Not Affected Planned Mainte…" at bounding box center [590, 303] width 524 height 65
click at [355, 305] on input "Coop/Service Area | Planned Maintenance | Customers Not Affected checkbox" at bounding box center [358, 302] width 11 height 11
checkbox input "true"
click at [416, 420] on button "Choose selected" at bounding box center [414, 434] width 128 height 35
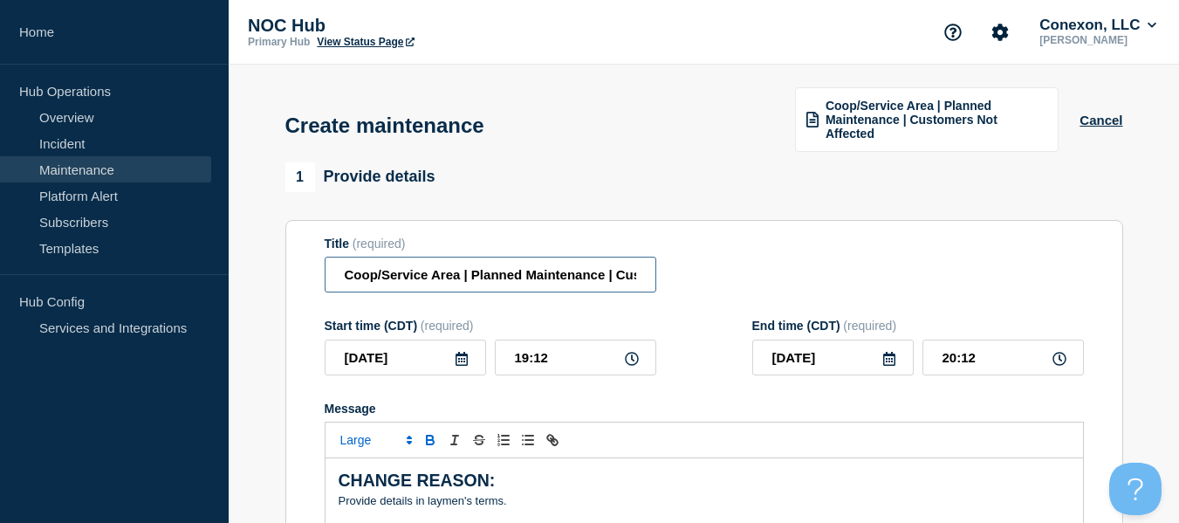
drag, startPoint x: 460, startPoint y: 281, endPoint x: 187, endPoint y: 263, distance: 273.9
paste input "MS188 Magnolia LA135 ECPH"
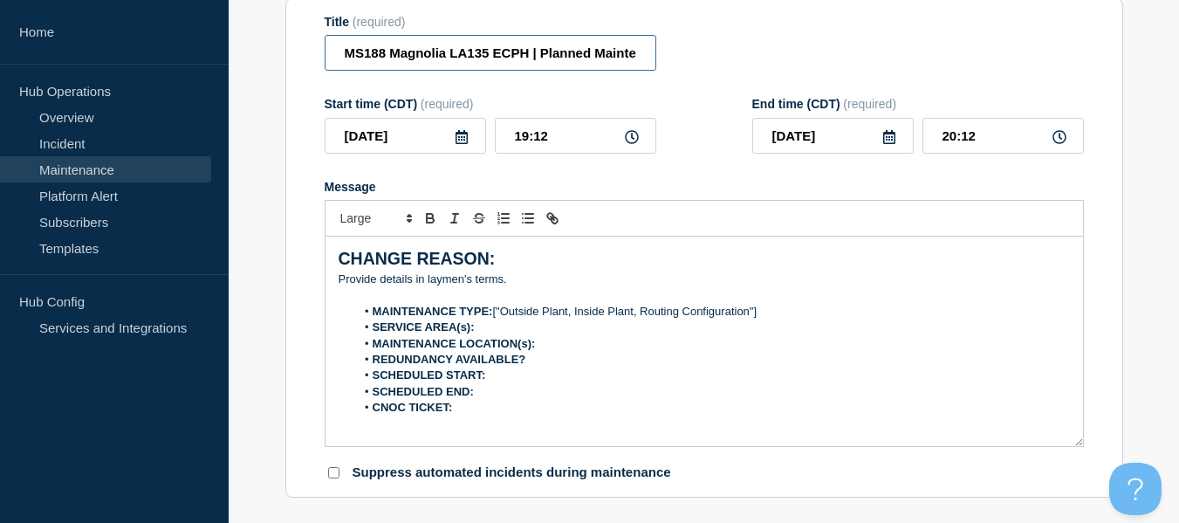
scroll to position [262, 0]
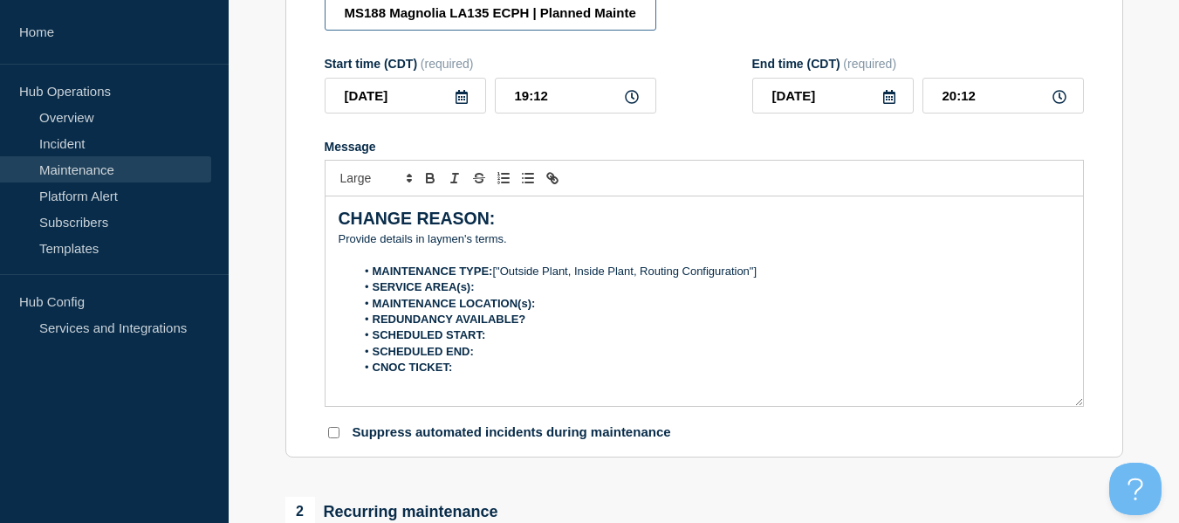
type input "MS188 Magnolia LA135 ECPH | Planned Maintenance | Customers Not Affected"
click at [470, 97] on input "[DATE]" at bounding box center [406, 96] width 162 height 36
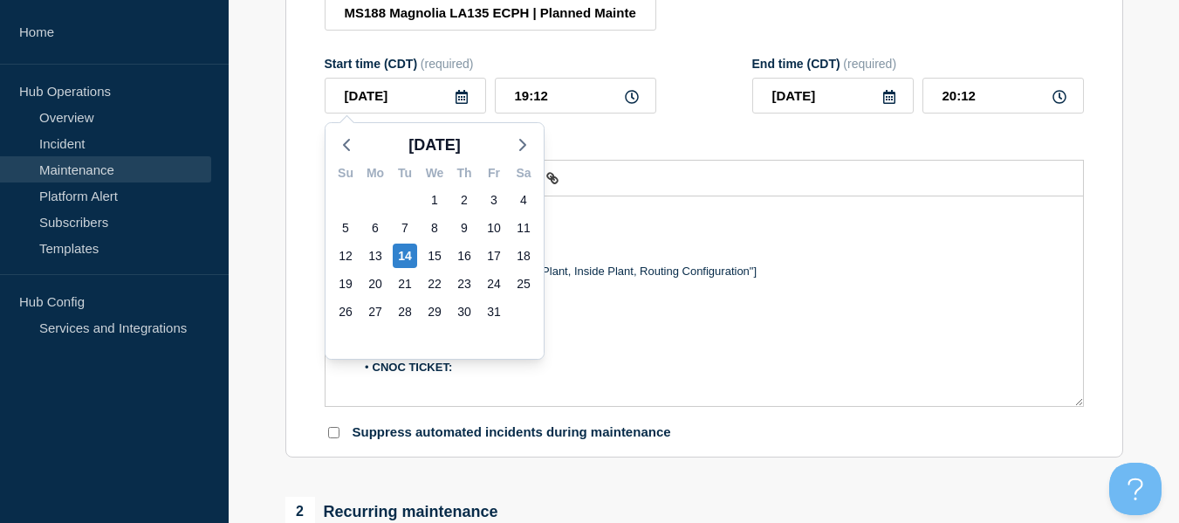
click at [464, 97] on icon at bounding box center [462, 97] width 12 height 14
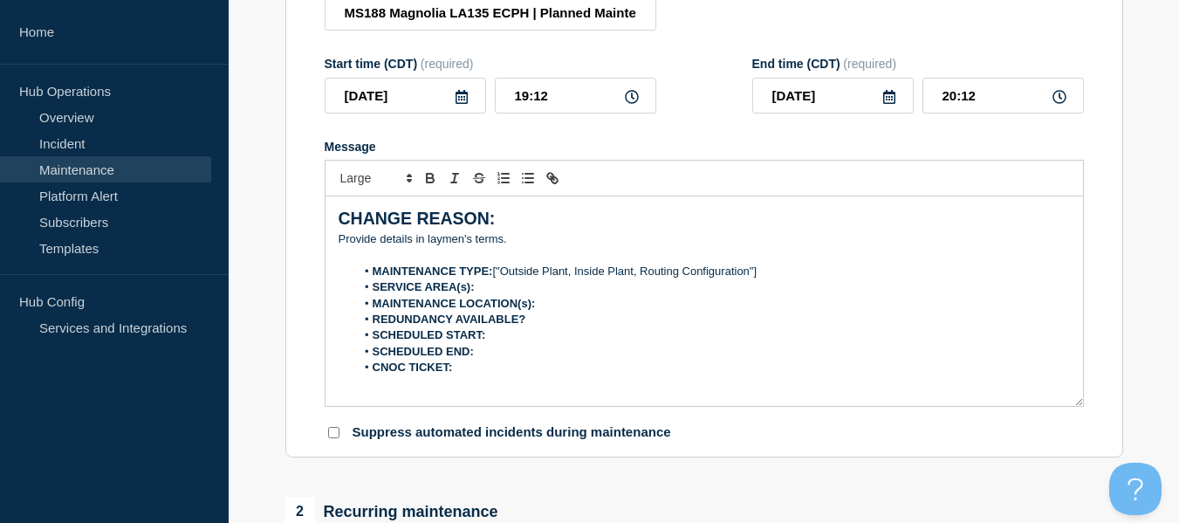
click at [459, 100] on icon at bounding box center [462, 97] width 12 height 14
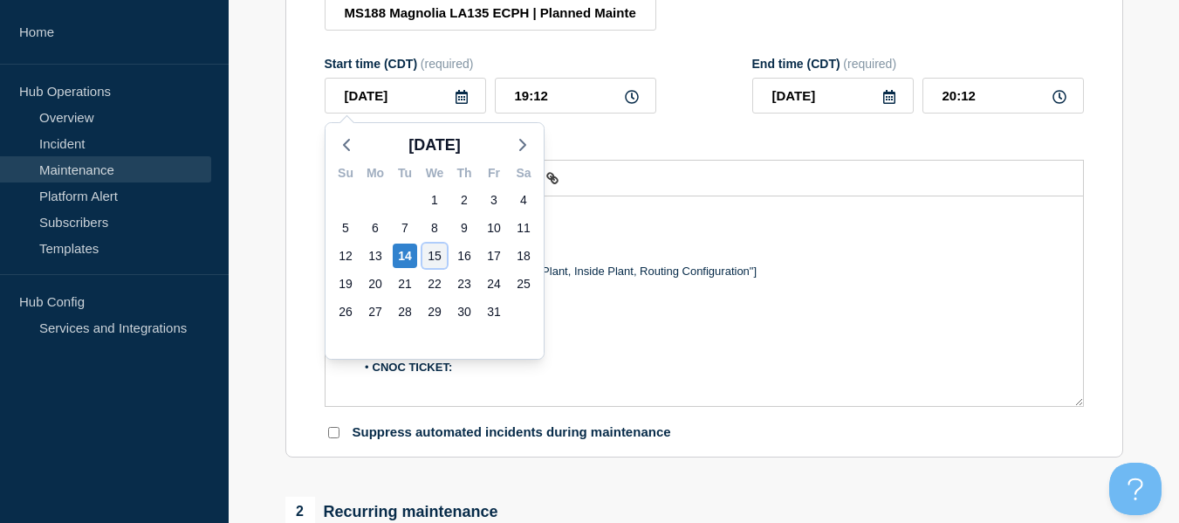
click at [439, 254] on div "15" at bounding box center [435, 256] width 24 height 24
type input "[DATE]"
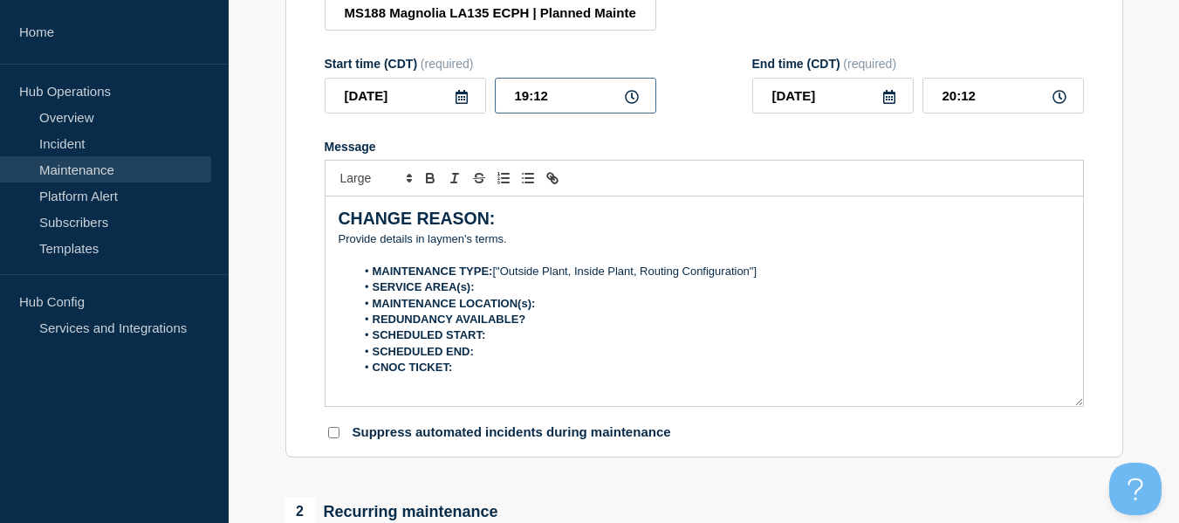
drag, startPoint x: 600, startPoint y: 100, endPoint x: 367, endPoint y: 104, distance: 233.1
click at [367, 104] on div "[DATE] 19:12" at bounding box center [491, 96] width 332 height 36
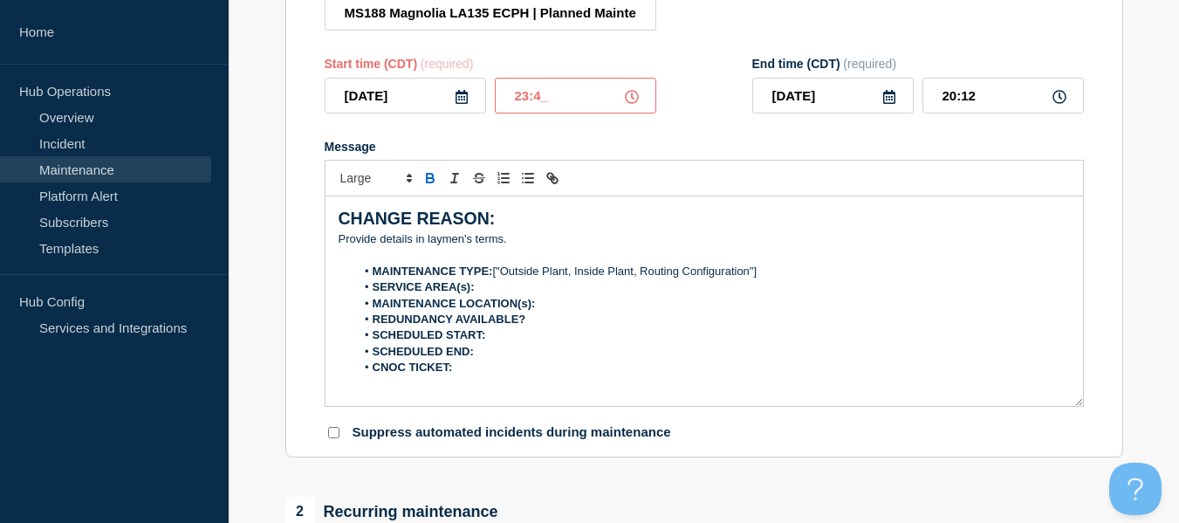
type input "23:45"
type input "[DATE]"
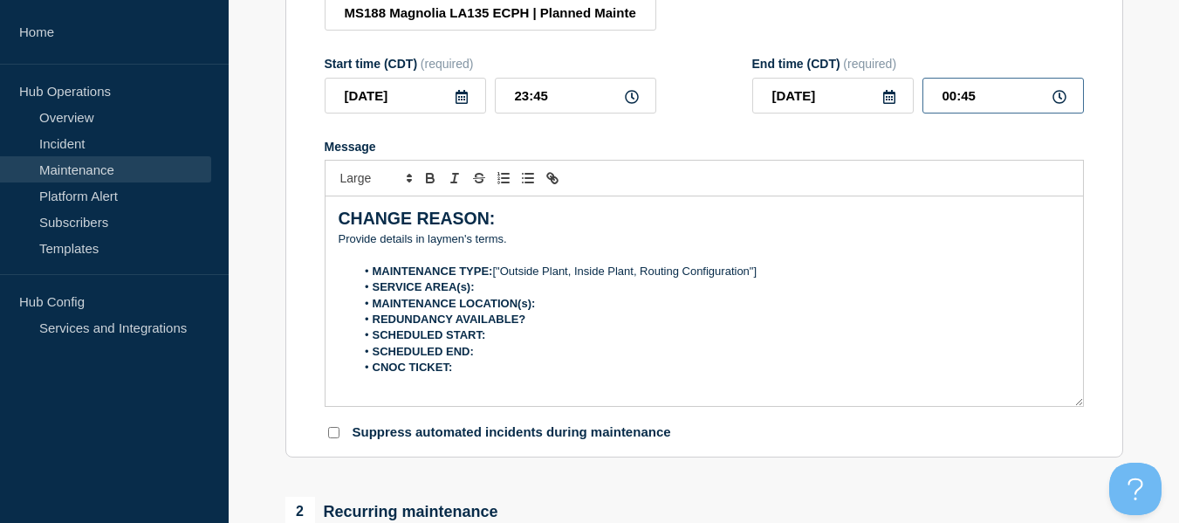
drag, startPoint x: 992, startPoint y: 86, endPoint x: 812, endPoint y: 64, distance: 181.2
click at [801, 61] on div "End time (CDT) (required) [DATE] 00:45" at bounding box center [919, 85] width 332 height 57
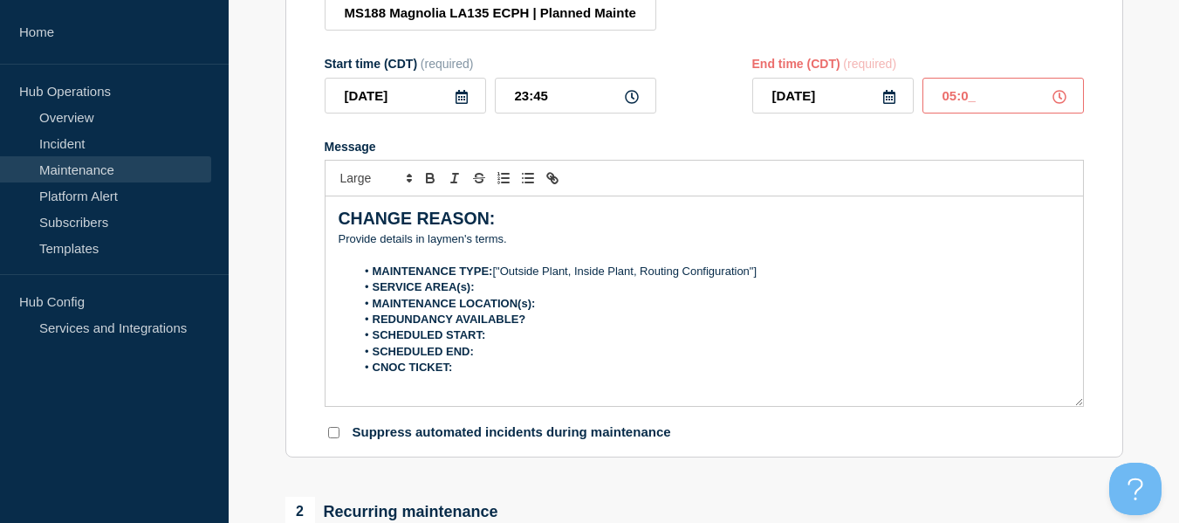
type input "05:00"
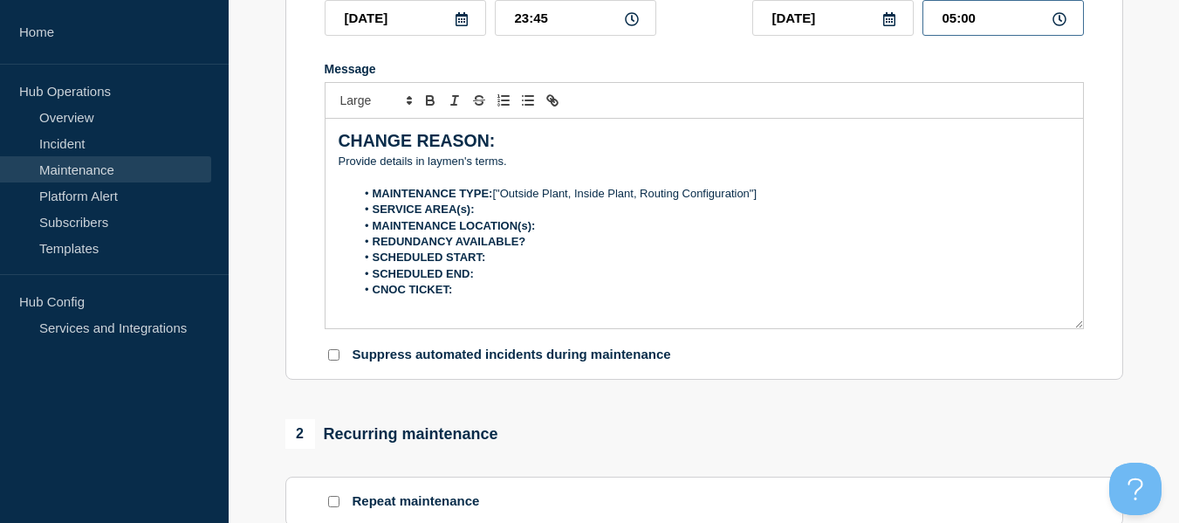
scroll to position [349, 0]
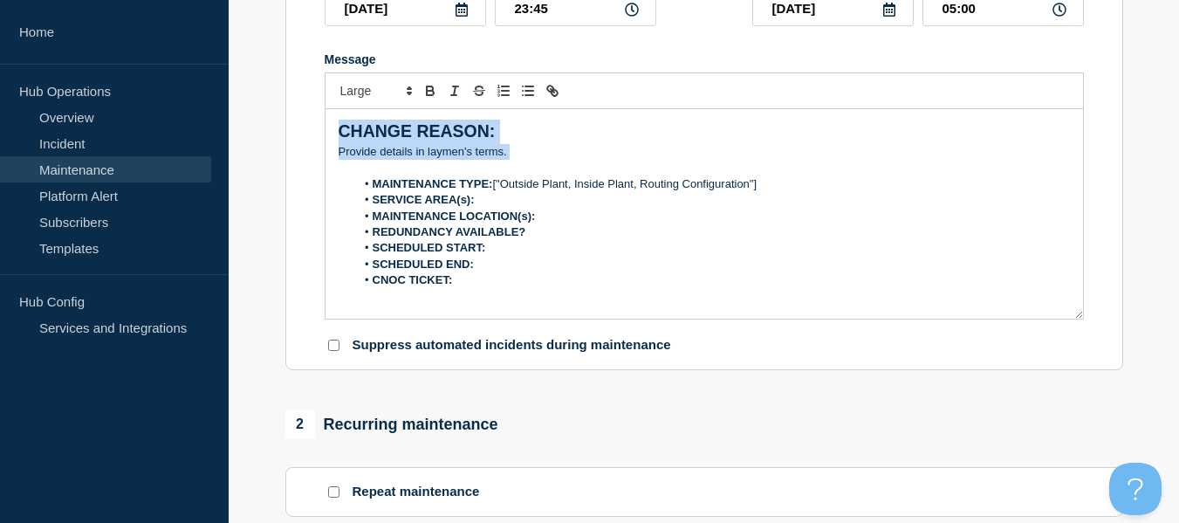
drag, startPoint x: 516, startPoint y: 150, endPoint x: 318, endPoint y: 133, distance: 198.9
click at [318, 133] on section "Title (required) MS188 Magnolia LA135 ECPH | Planned Maintenance | Customers No…" at bounding box center [704, 121] width 838 height 500
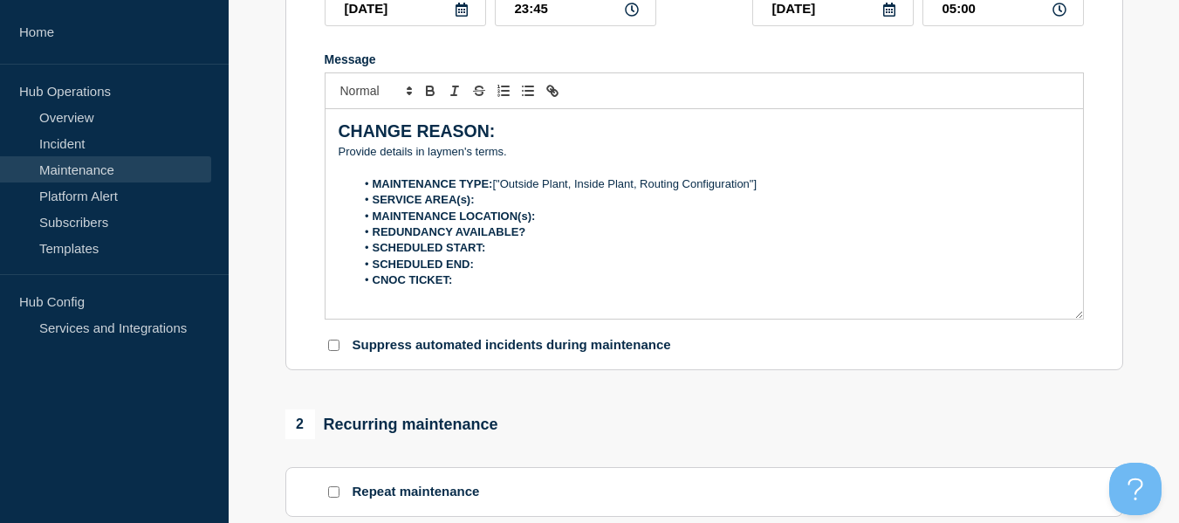
drag, startPoint x: 468, startPoint y: 166, endPoint x: 527, endPoint y: 154, distance: 60.6
click at [473, 164] on p "Message" at bounding box center [705, 168] width 732 height 16
drag, startPoint x: 528, startPoint y: 153, endPoint x: 325, endPoint y: 127, distance: 205.1
click at [266, 164] on section "1 Provide details Title (required) MS188 Magnolia LA135 ECPH | Planned Maintena…" at bounding box center [704, 419] width 951 height 1212
drag, startPoint x: 514, startPoint y: 155, endPoint x: 352, endPoint y: 136, distance: 163.4
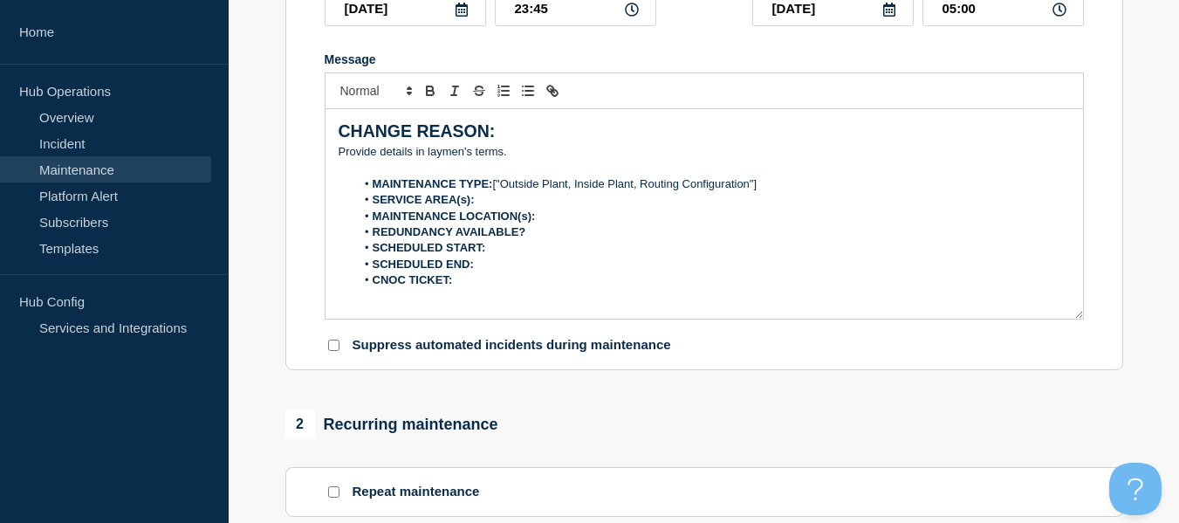
click at [341, 141] on div "CHANGE REASON: ﻿Provide details in laymen's terms. MAINTENANCE TYPE: ["Outside …" at bounding box center [705, 214] width 758 height 210
drag, startPoint x: 512, startPoint y: 148, endPoint x: 336, endPoint y: 144, distance: 176.4
click at [336, 144] on div "CHANGE REASON: ﻿Provide details in laymen's terms. MAINTENANCE TYPE: ["Outside …" at bounding box center [705, 214] width 758 height 210
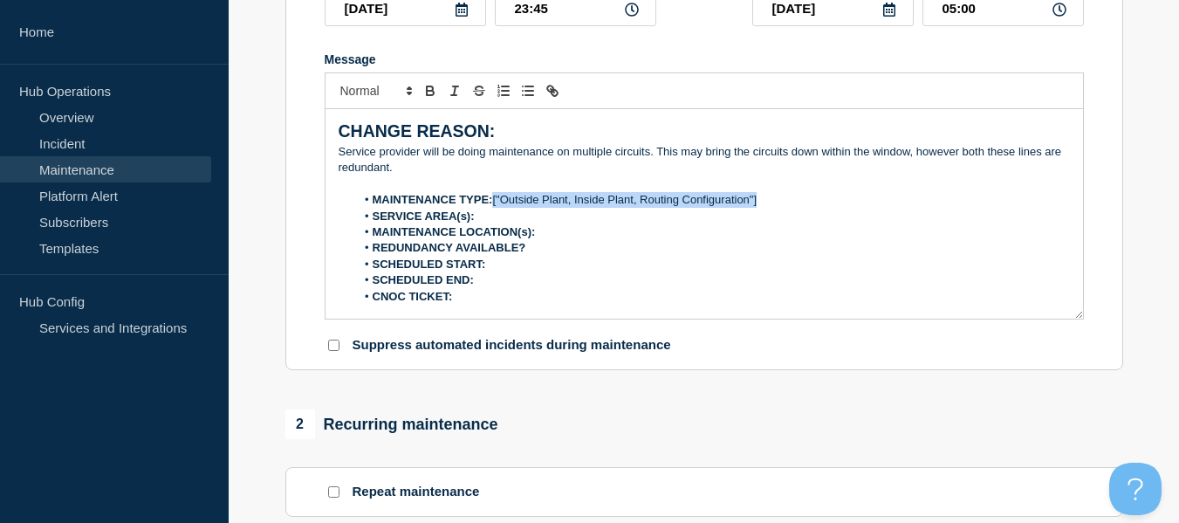
drag, startPoint x: 782, startPoint y: 206, endPoint x: 496, endPoint y: 207, distance: 286.4
click at [496, 207] on li "MAINTENANCE TYPE: ["Outside Plant, Inside Plant, Routing Configuration"]" at bounding box center [712, 200] width 715 height 16
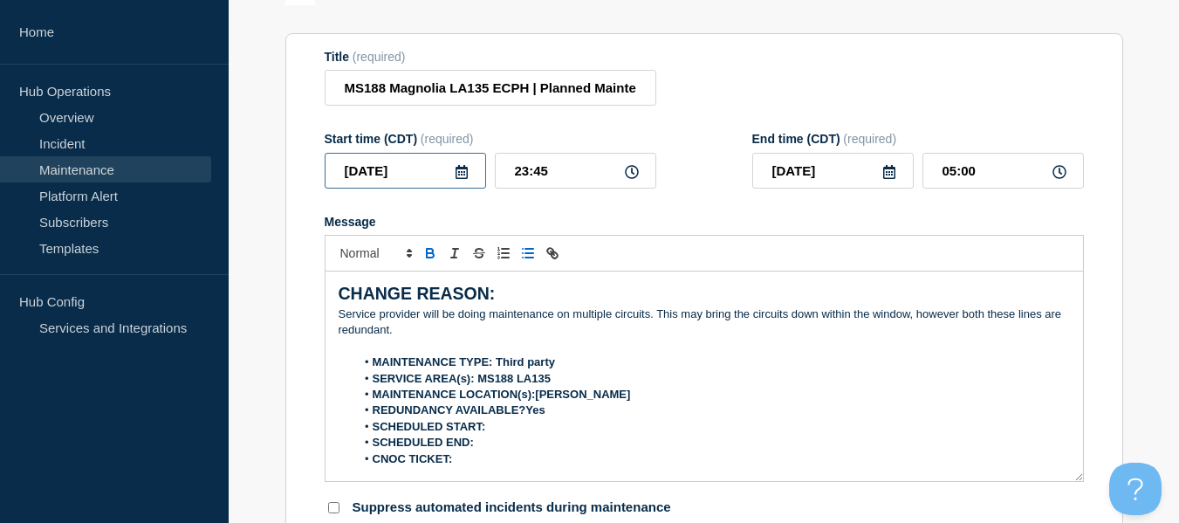
drag, startPoint x: 423, startPoint y: 12, endPoint x: 107, endPoint y: -16, distance: 317.3
click at [107, 0] on html "Home Hub Operations Overview Incident Maintenance Platform Alert Subscribers Te…" at bounding box center [589, 74] width 1179 height 523
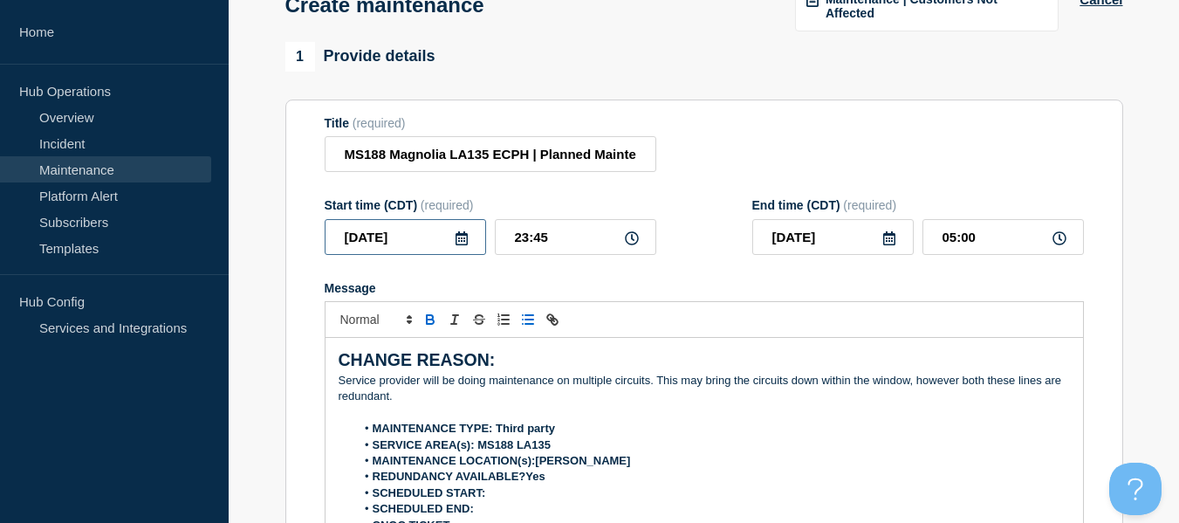
scroll to position [77, 0]
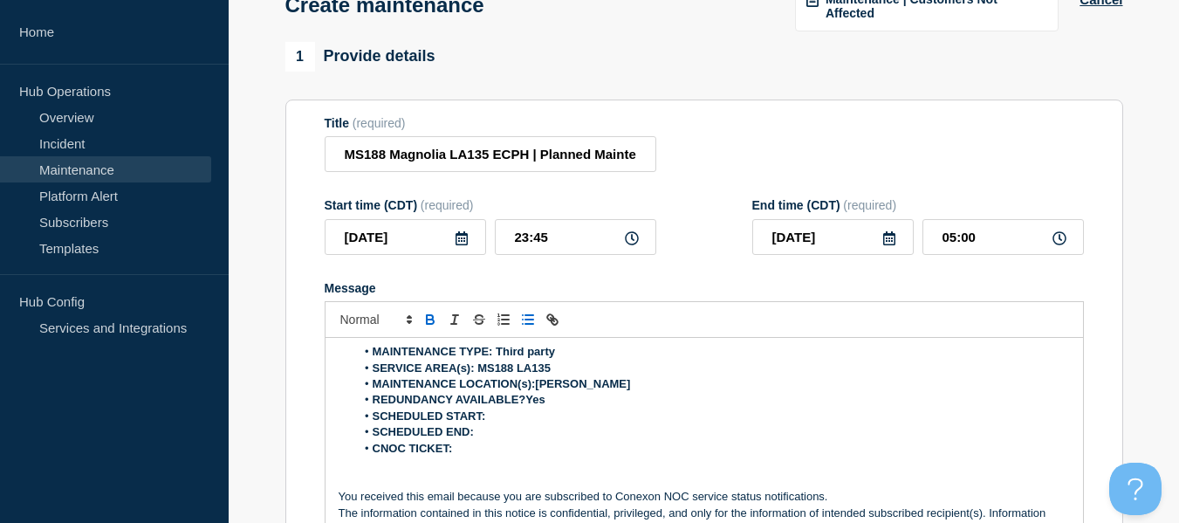
click at [526, 419] on li "SCHEDULED START:" at bounding box center [712, 417] width 715 height 16
drag, startPoint x: 554, startPoint y: 241, endPoint x: 437, endPoint y: 237, distance: 117.1
click at [437, 237] on div "[DATE] 23:45" at bounding box center [491, 237] width 332 height 36
click at [567, 420] on li "SCHEDULED START:[DATE]" at bounding box center [712, 417] width 715 height 16
drag, startPoint x: 837, startPoint y: 237, endPoint x: 605, endPoint y: 237, distance: 232.2
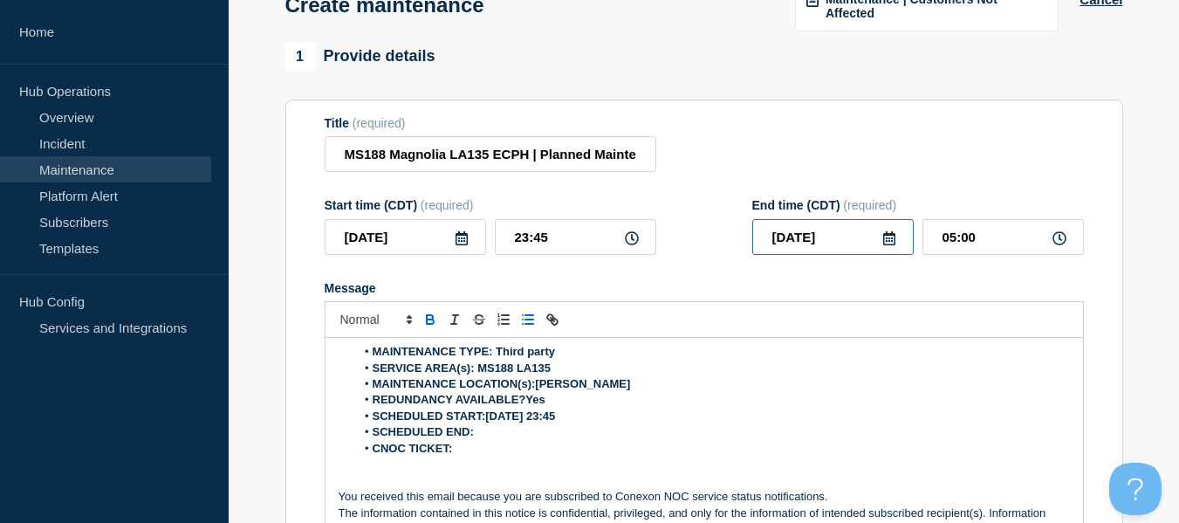
click at [605, 237] on div "Start time (CDT) (required) [DATE] 23:45 End time (CDT) (required) [DATE] 05:00" at bounding box center [705, 226] width 760 height 57
drag, startPoint x: 498, startPoint y: 454, endPoint x: 489, endPoint y: 439, distance: 17.2
click at [491, 447] on li "CNOC TICKET:" at bounding box center [712, 449] width 715 height 16
click at [489, 432] on li "SCHEDULED END:" at bounding box center [712, 432] width 715 height 16
drag, startPoint x: 989, startPoint y: 240, endPoint x: 794, endPoint y: 253, distance: 196.0
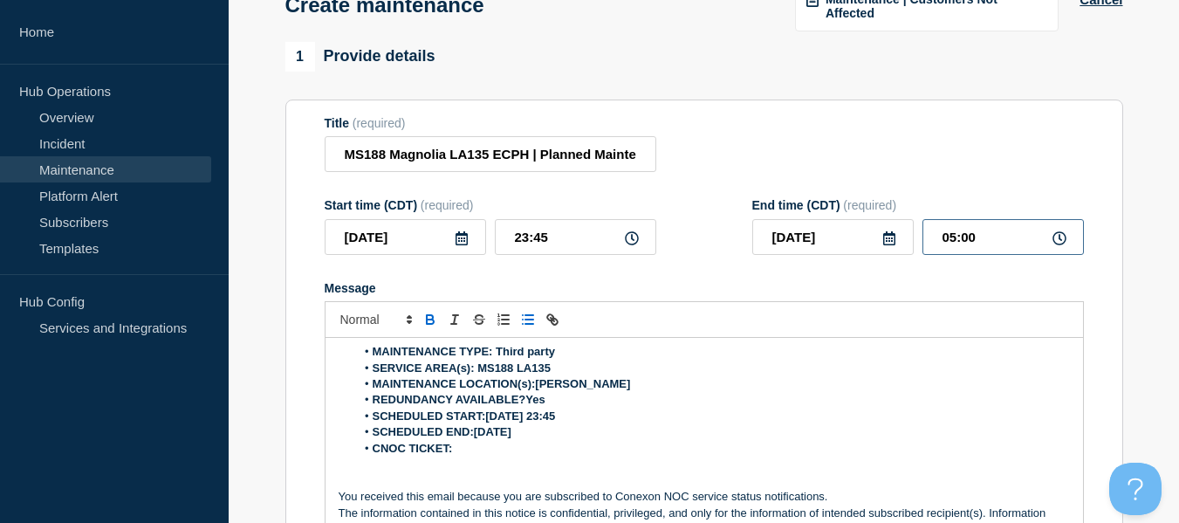
click at [796, 247] on div "[DATE] 05:00" at bounding box center [919, 237] width 332 height 36
click at [564, 432] on li "SCHEDULED END:[DATE]" at bounding box center [712, 432] width 715 height 16
click at [493, 458] on p "Message" at bounding box center [705, 465] width 732 height 16
click at [536, 447] on li "CNOC TICKET:" at bounding box center [712, 449] width 715 height 16
click at [469, 455] on li "CNOC TICKET:" at bounding box center [712, 449] width 715 height 16
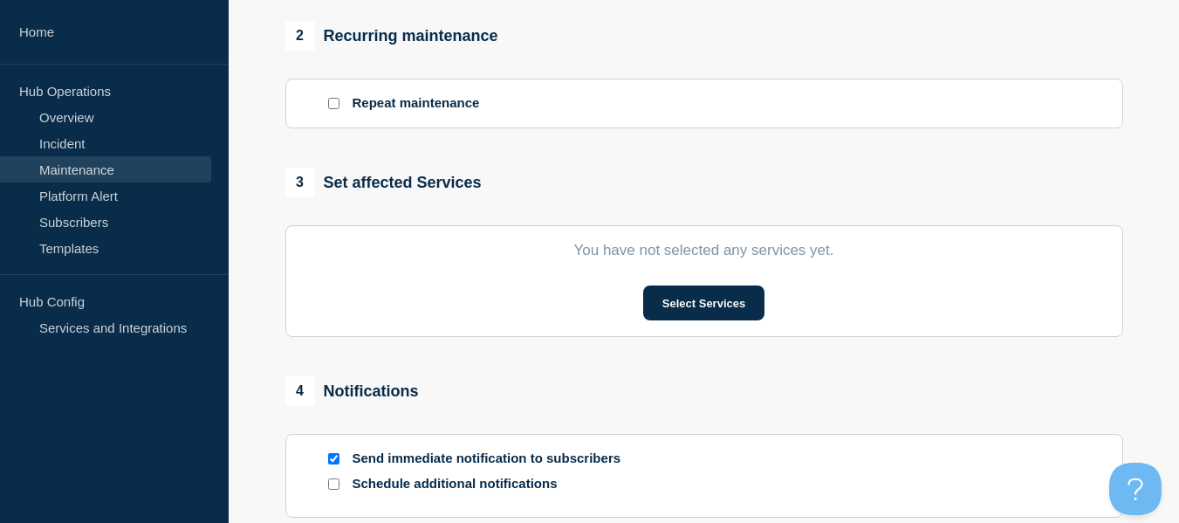
scroll to position [819, 0]
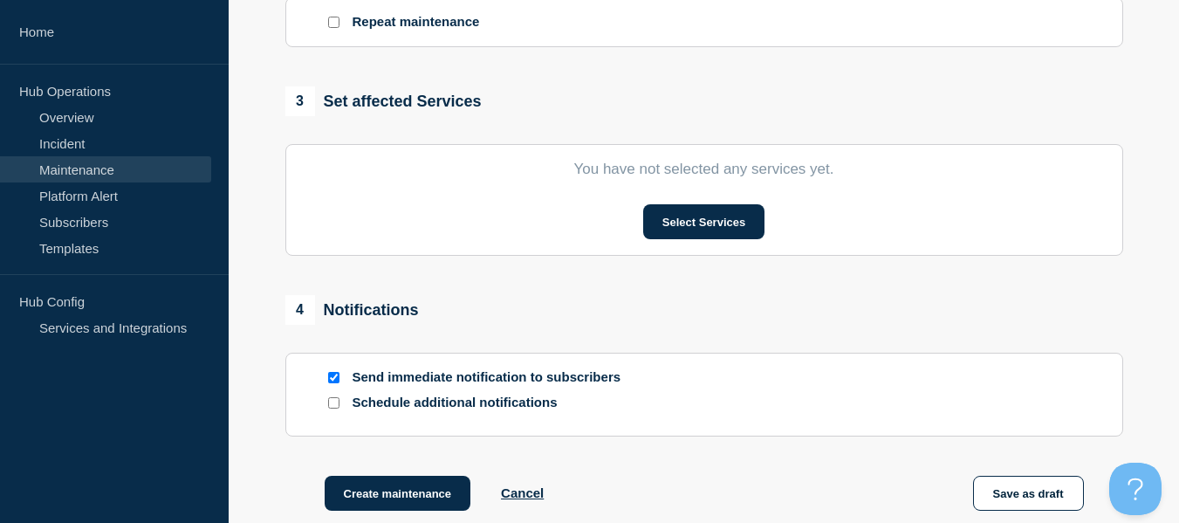
click at [698, 187] on section "You have not selected any services yet. Select Services" at bounding box center [704, 200] width 838 height 112
click at [691, 204] on button "Select Services" at bounding box center [703, 221] width 121 height 35
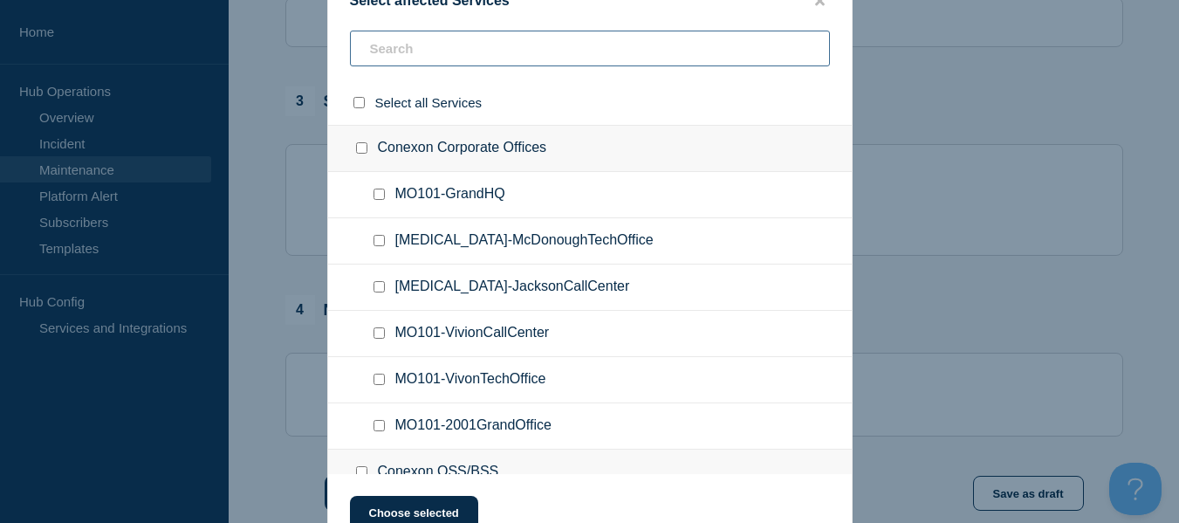
click at [408, 55] on input "text" at bounding box center [590, 49] width 480 height 36
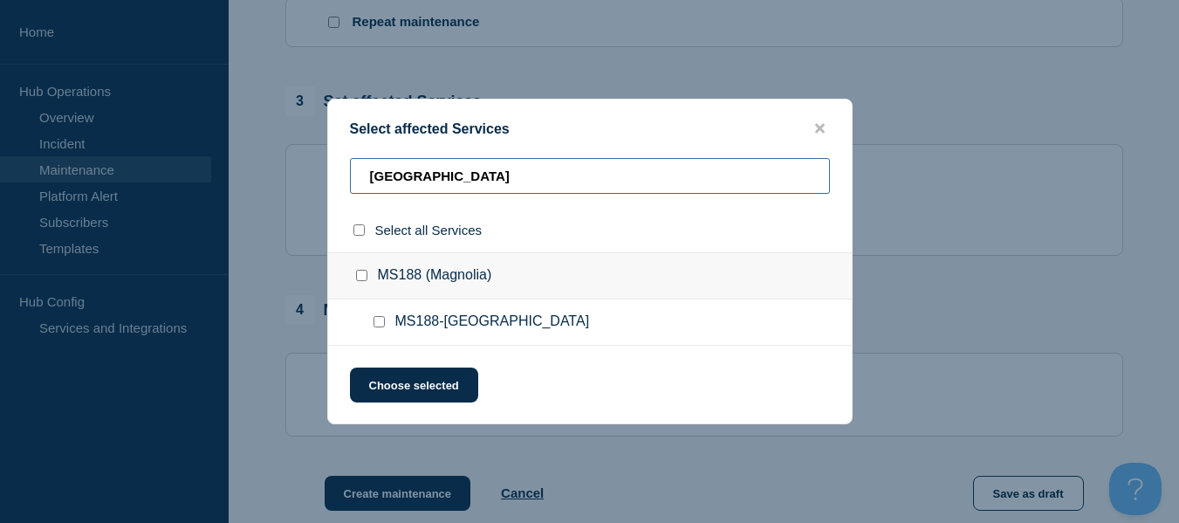
type input "[GEOGRAPHIC_DATA]"
click at [378, 317] on div at bounding box center [382, 321] width 25 height 17
drag, startPoint x: 369, startPoint y: 318, endPoint x: 377, endPoint y: 322, distance: 9.0
click at [375, 320] on div at bounding box center [382, 321] width 25 height 17
click at [377, 322] on input "MS188-SALEM checkbox" at bounding box center [379, 321] width 11 height 11
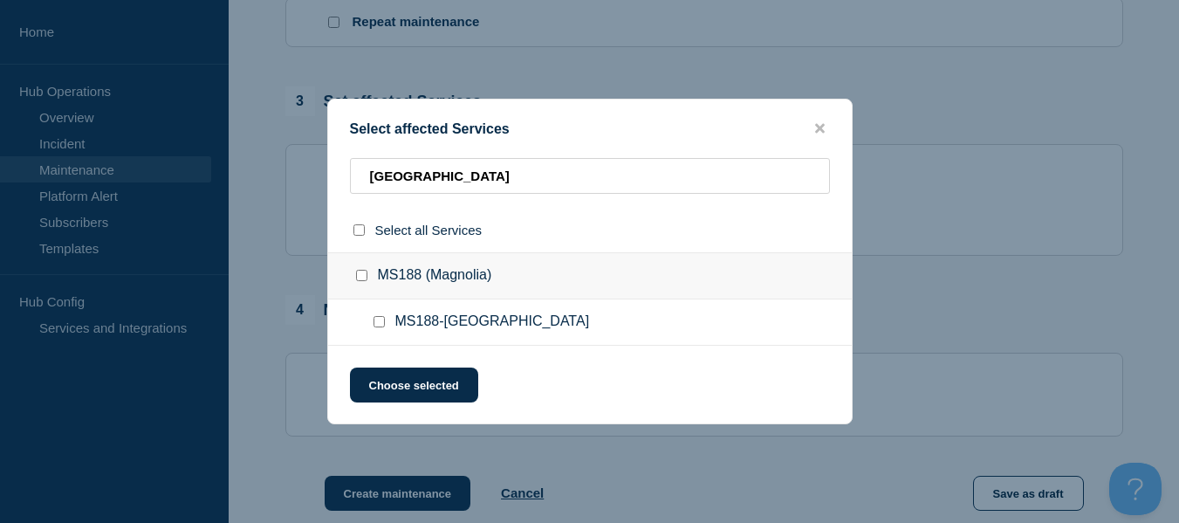
checkbox input "true"
drag, startPoint x: 450, startPoint y: 185, endPoint x: 270, endPoint y: 164, distance: 181.1
click at [262, 168] on div "Select affected Services [GEOGRAPHIC_DATA] Select all Services MS188 ([GEOGRAPH…" at bounding box center [589, 261] width 1179 height 523
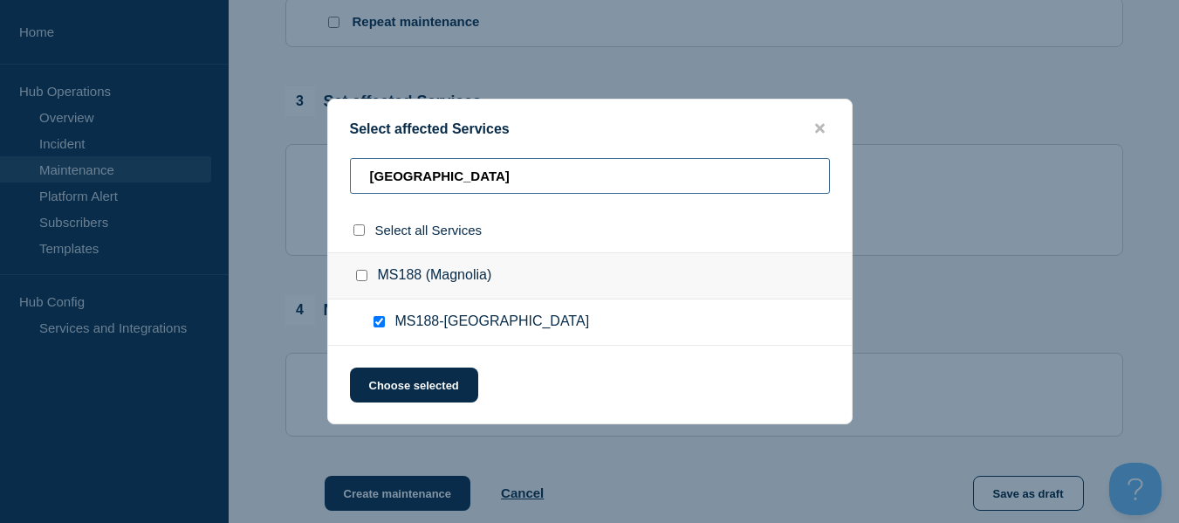
type input "b"
checkbox input "false"
type input "baski"
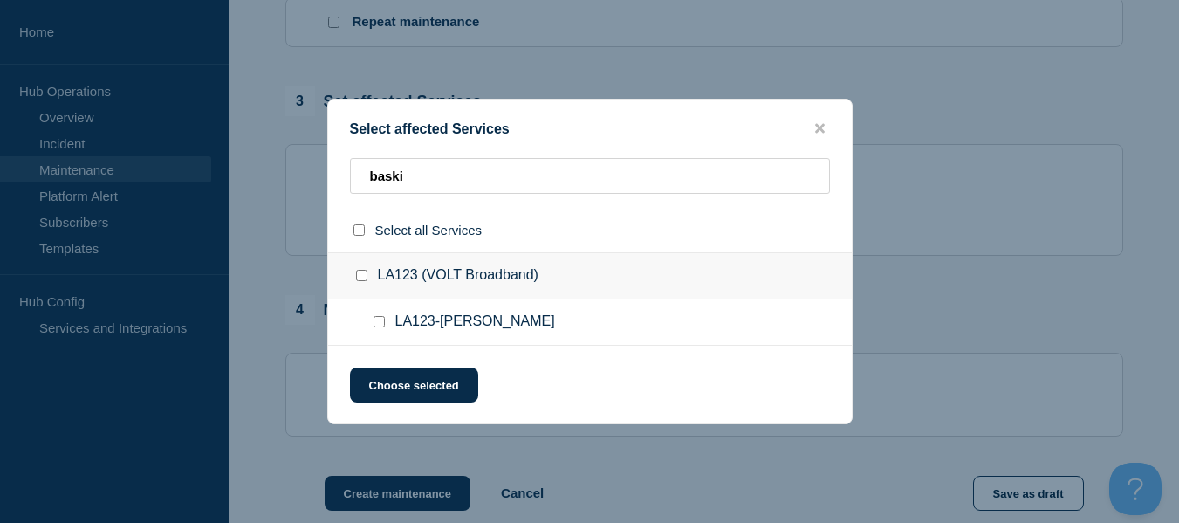
click at [382, 320] on input "LA123-Baskin checkbox" at bounding box center [379, 321] width 11 height 11
checkbox input "true"
click at [415, 387] on button "Choose selected" at bounding box center [414, 385] width 128 height 35
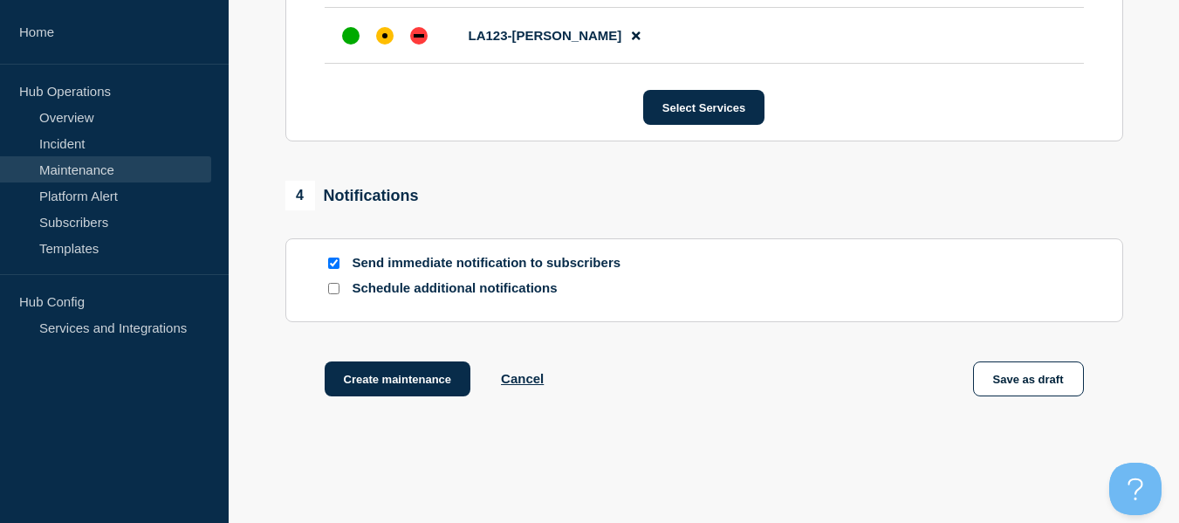
scroll to position [1230, 0]
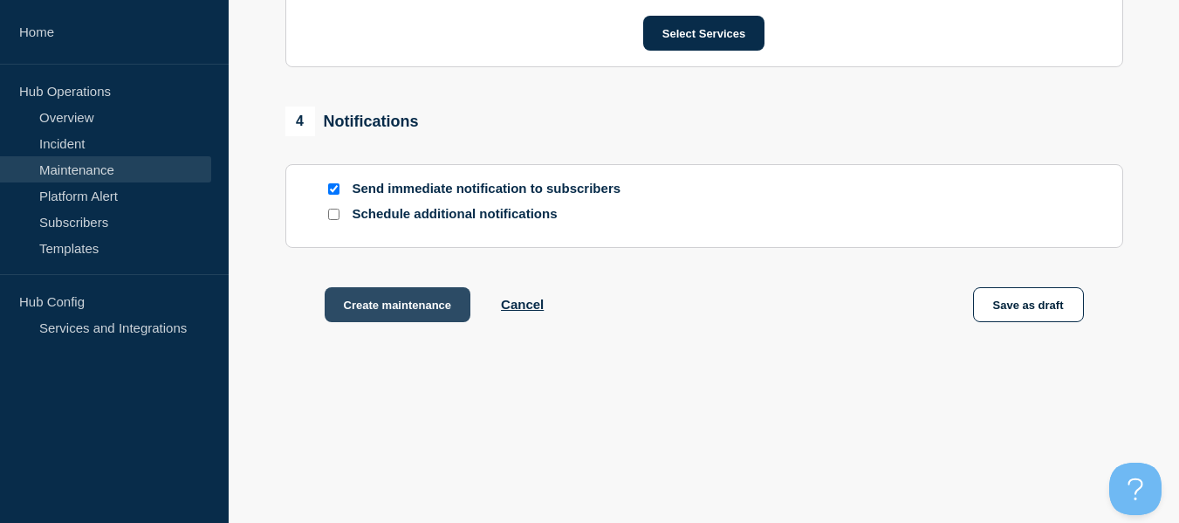
click at [423, 296] on button "Create maintenance" at bounding box center [398, 304] width 147 height 35
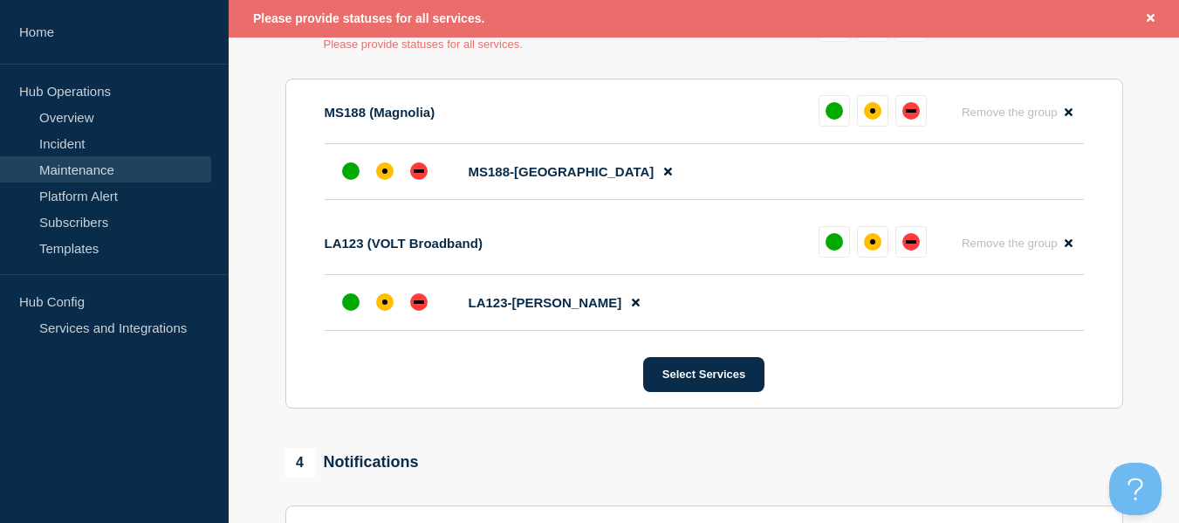
scroll to position [931, 0]
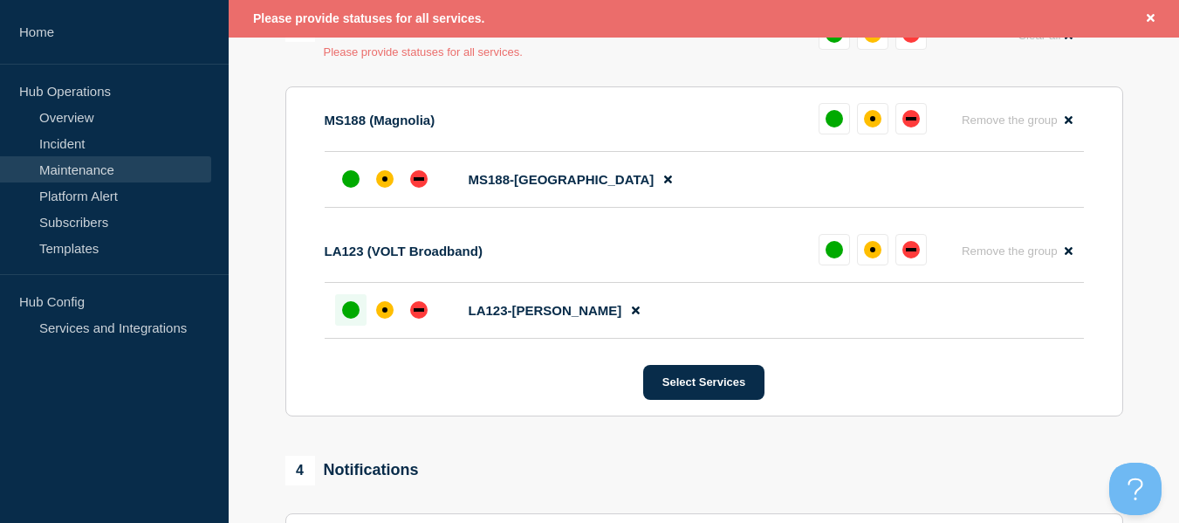
click at [357, 306] on div "up" at bounding box center [350, 309] width 17 height 17
click at [360, 179] on div at bounding box center [350, 178] width 31 height 31
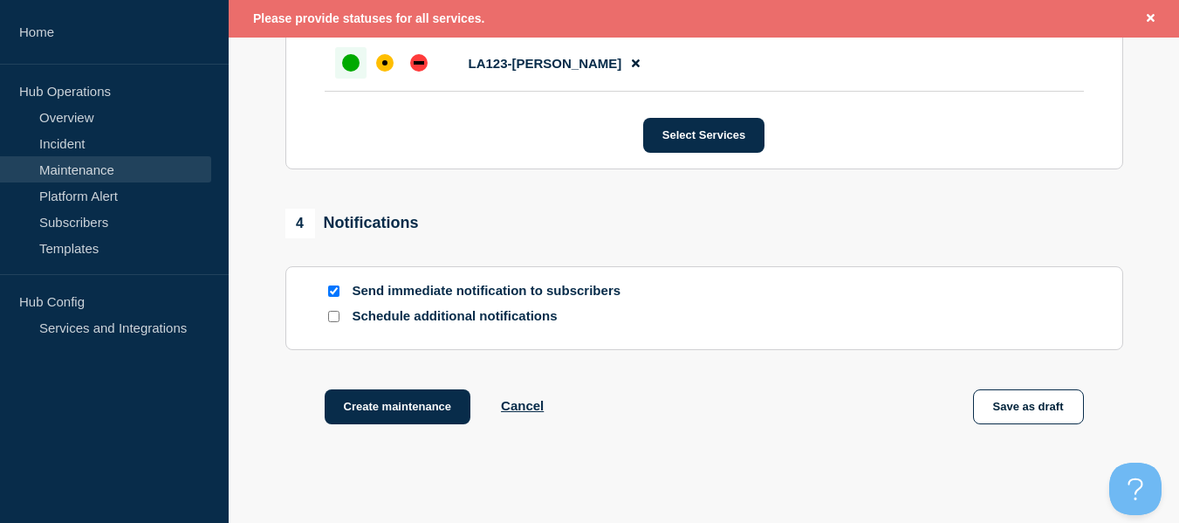
scroll to position [1193, 0]
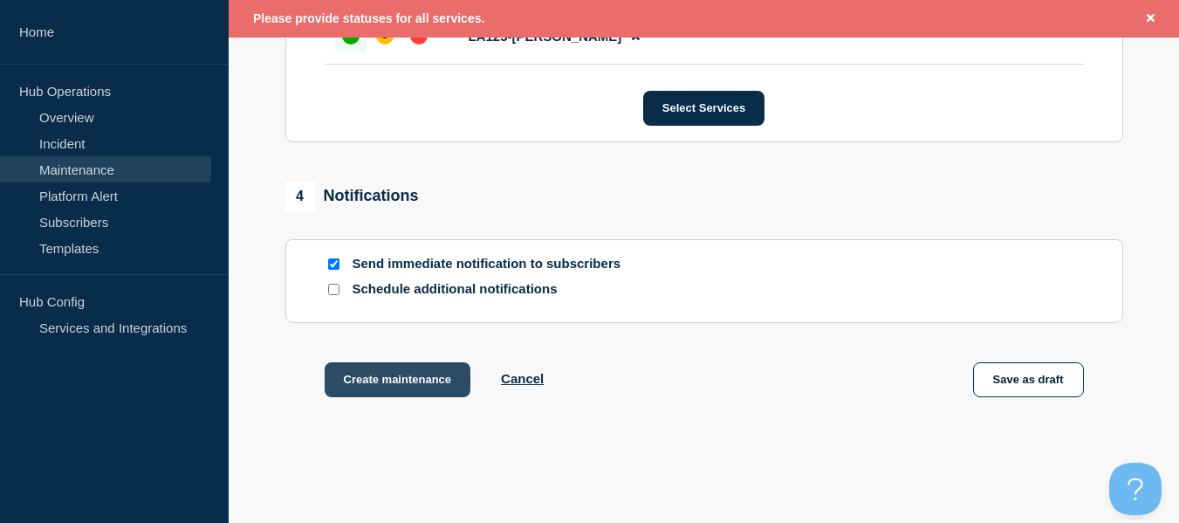
click at [384, 373] on button "Create maintenance" at bounding box center [398, 379] width 147 height 35
